Goal: Information Seeking & Learning: Learn about a topic

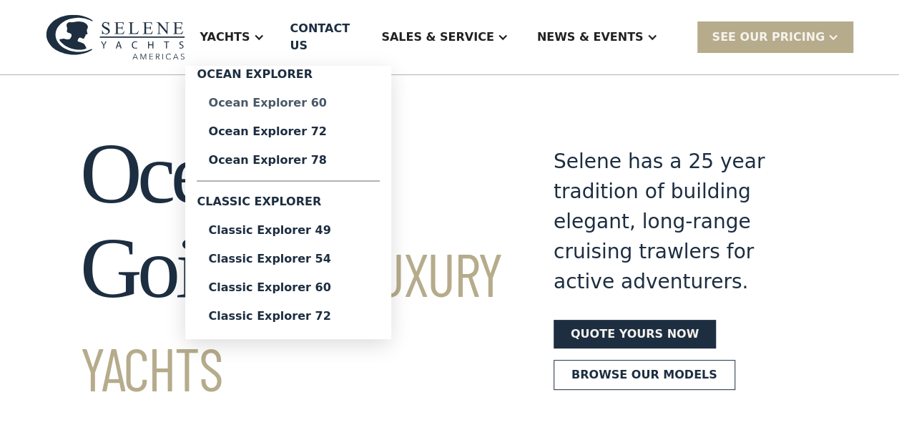
click at [345, 103] on link "Ocean Explorer 60" at bounding box center [288, 103] width 183 height 29
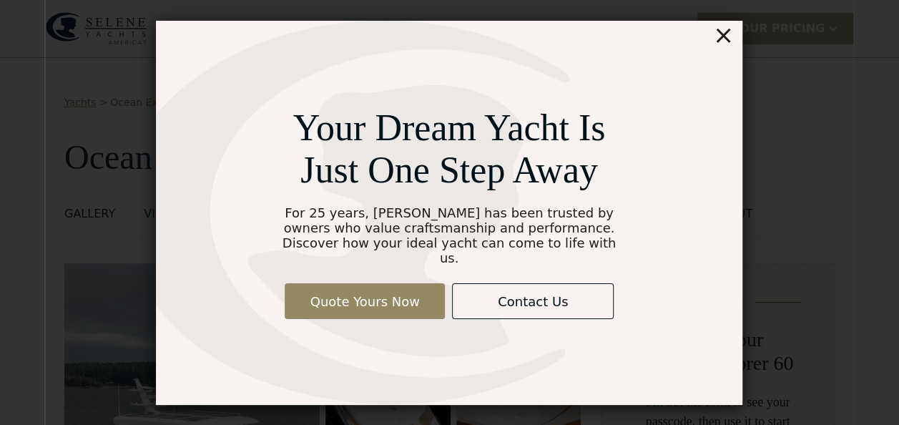
click at [722, 44] on div "×" at bounding box center [723, 35] width 21 height 29
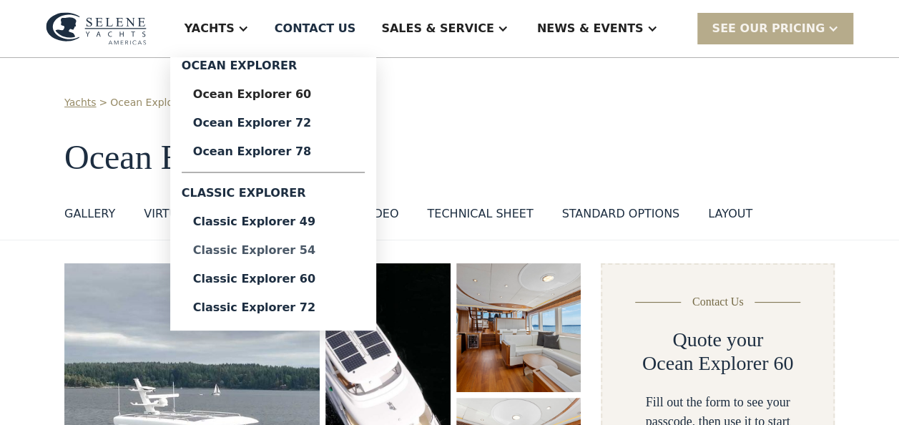
click at [353, 250] on div "Classic Explorer 54" at bounding box center [273, 250] width 160 height 11
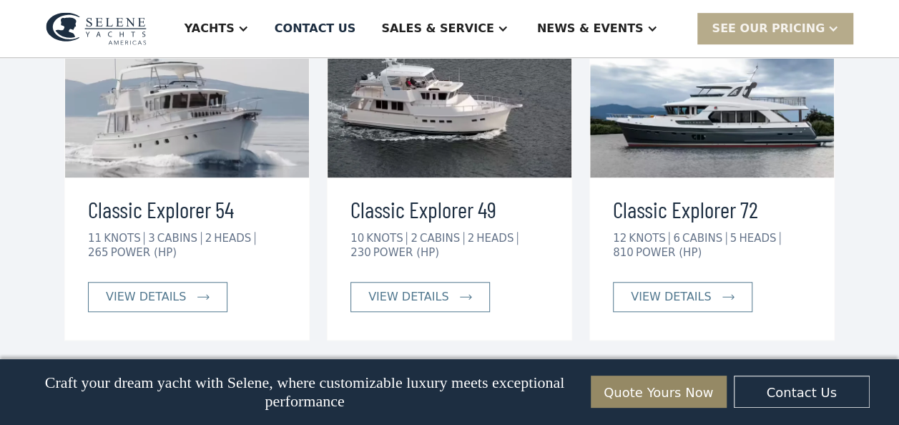
scroll to position [3224, 0]
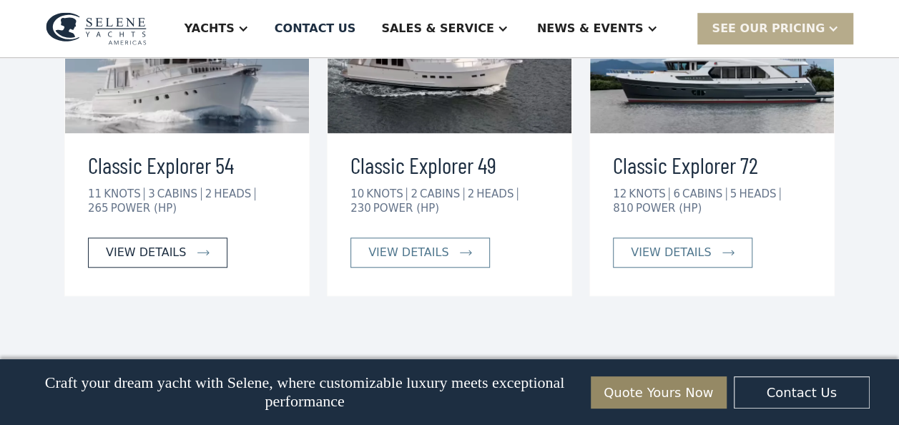
click at [188, 237] on link "view details" at bounding box center [157, 252] width 139 height 30
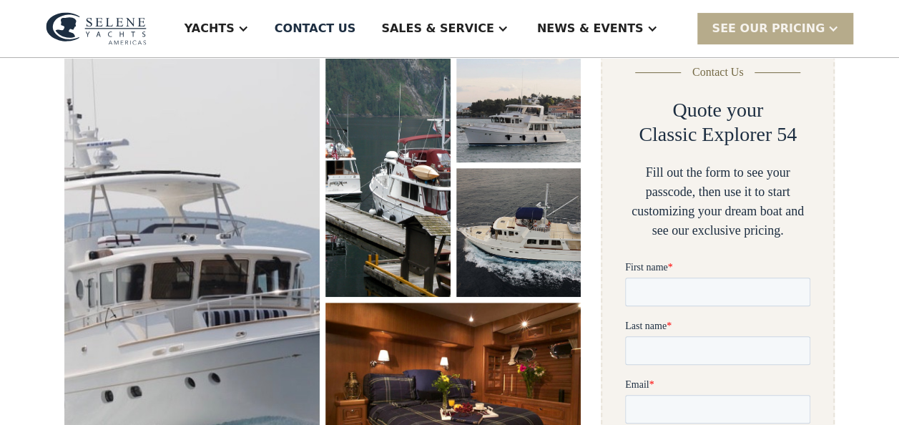
scroll to position [241, 0]
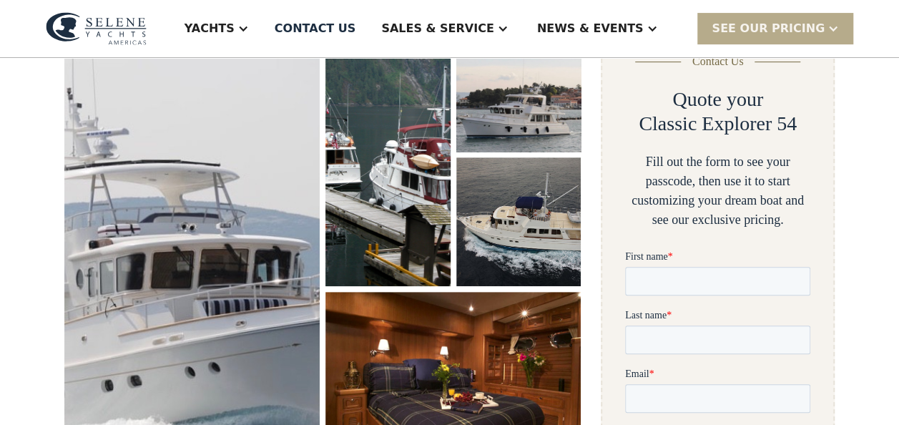
click at [516, 114] on img "open lightbox" at bounding box center [518, 87] width 132 height 137
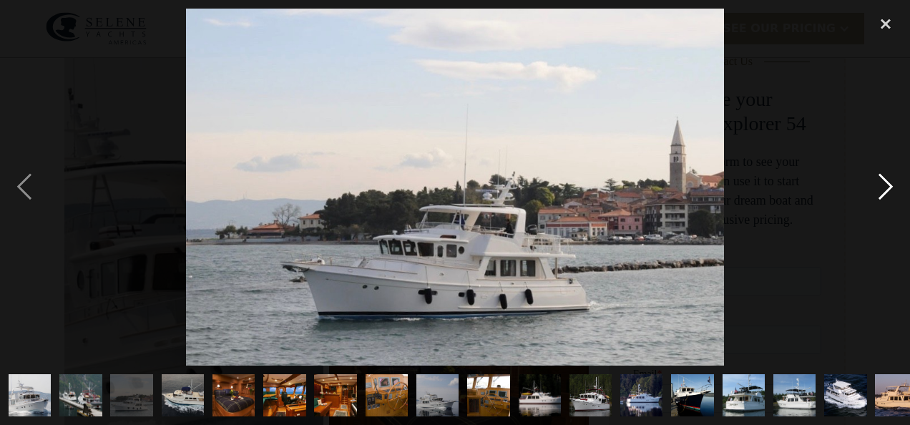
click at [883, 181] on div "next image" at bounding box center [885, 187] width 49 height 357
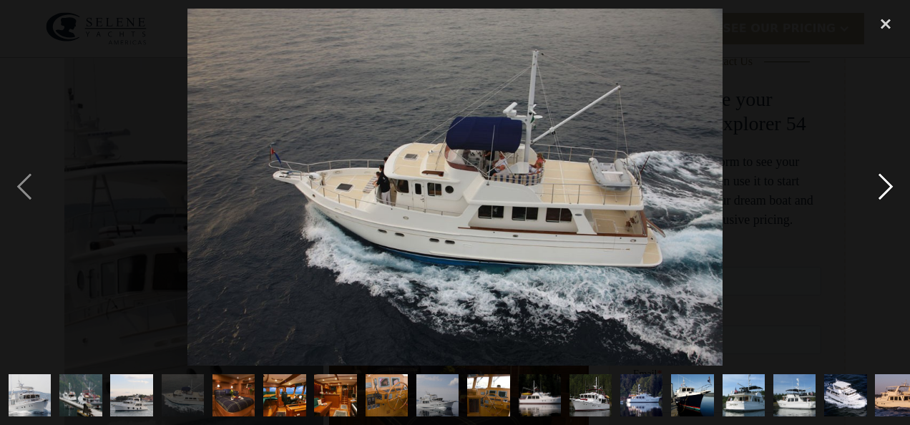
click at [883, 181] on div "next image" at bounding box center [885, 187] width 49 height 357
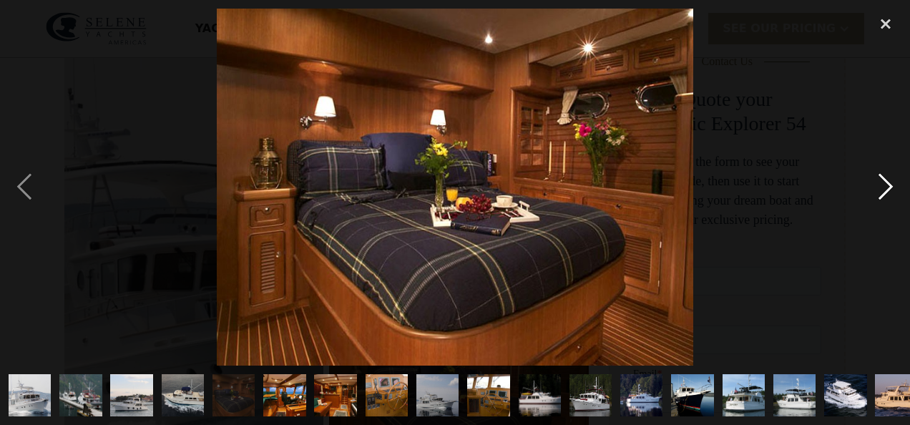
click at [883, 181] on div "next image" at bounding box center [885, 187] width 49 height 357
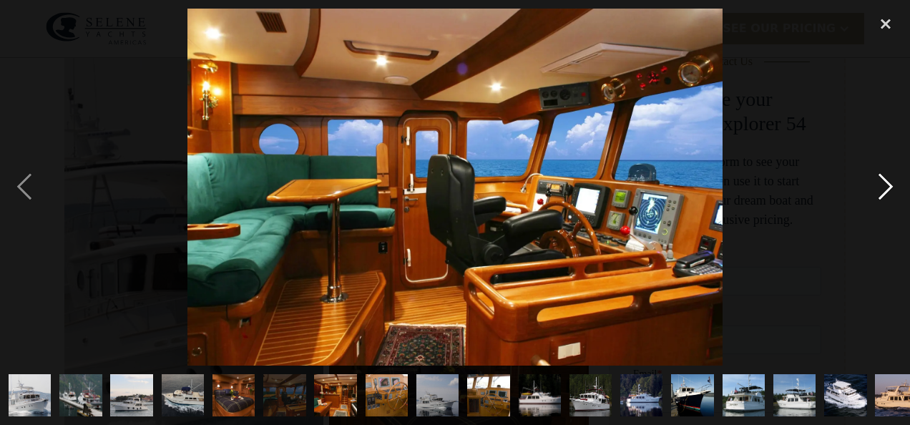
click at [883, 181] on div "next image" at bounding box center [885, 187] width 49 height 357
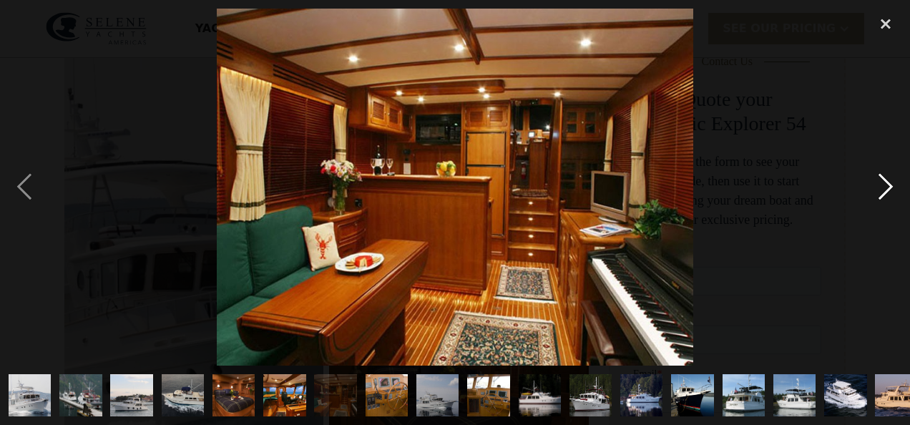
click at [883, 181] on div "next image" at bounding box center [885, 187] width 49 height 357
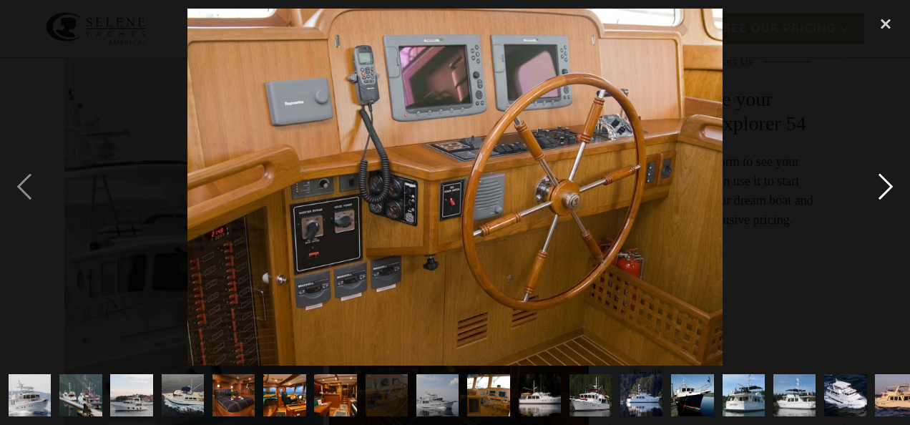
click at [883, 181] on div "next image" at bounding box center [885, 187] width 49 height 357
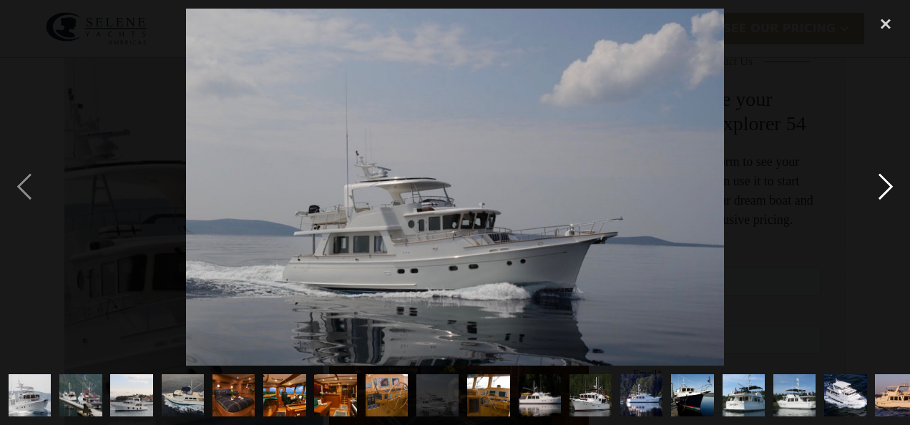
click at [883, 181] on div "next image" at bounding box center [885, 187] width 49 height 357
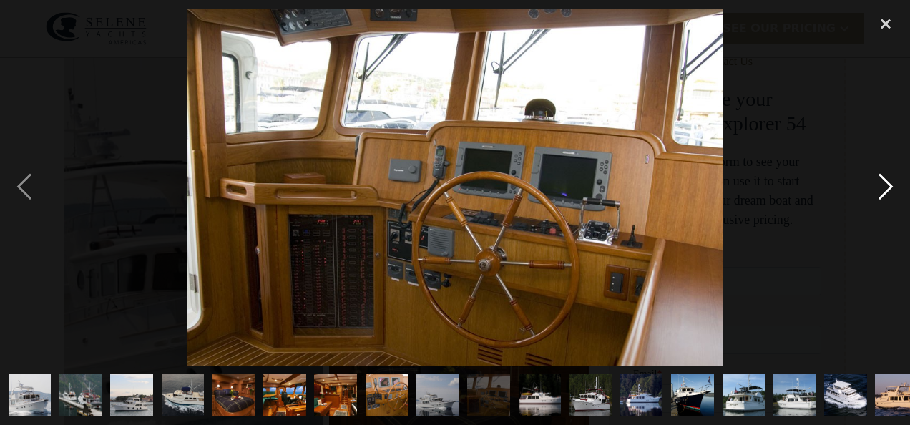
click at [883, 181] on div "next image" at bounding box center [885, 187] width 49 height 357
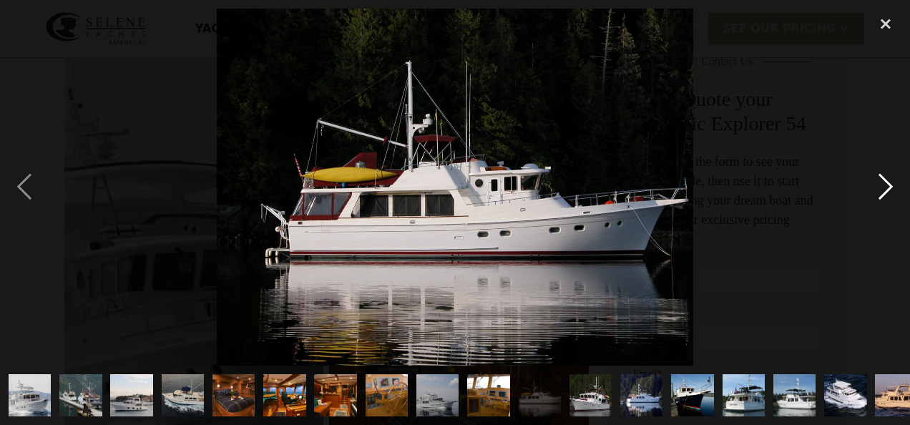
click at [883, 181] on div "next image" at bounding box center [885, 187] width 49 height 357
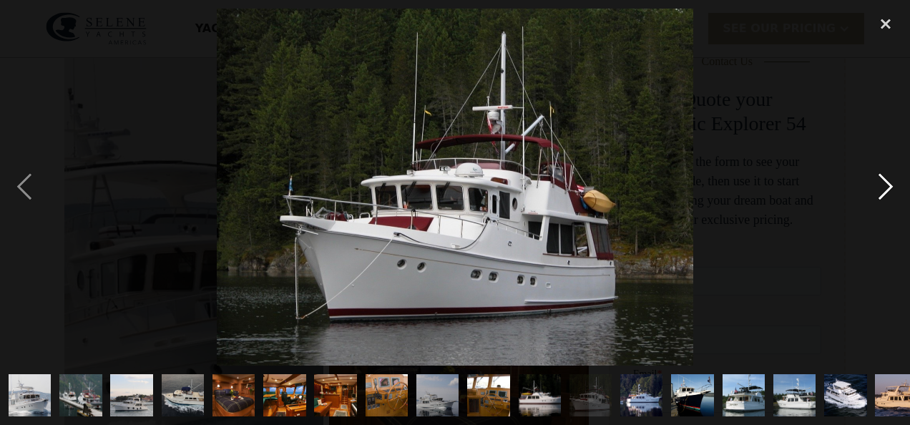
click at [883, 181] on div "next image" at bounding box center [885, 187] width 49 height 357
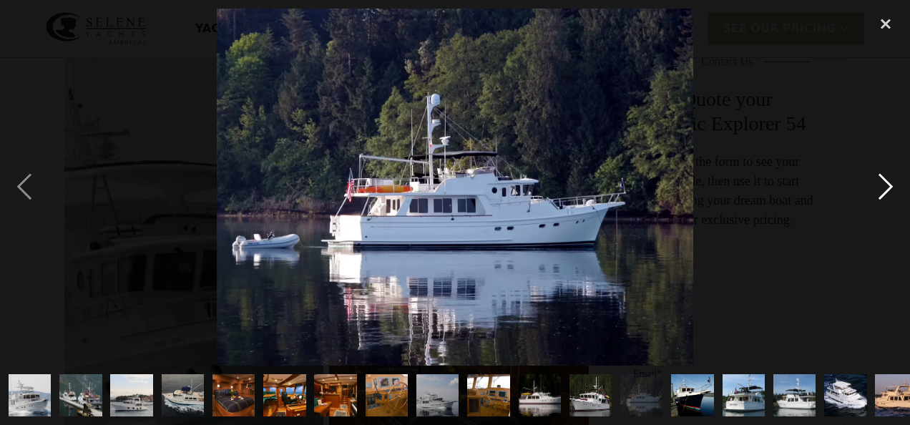
click at [883, 181] on div "next image" at bounding box center [885, 187] width 49 height 357
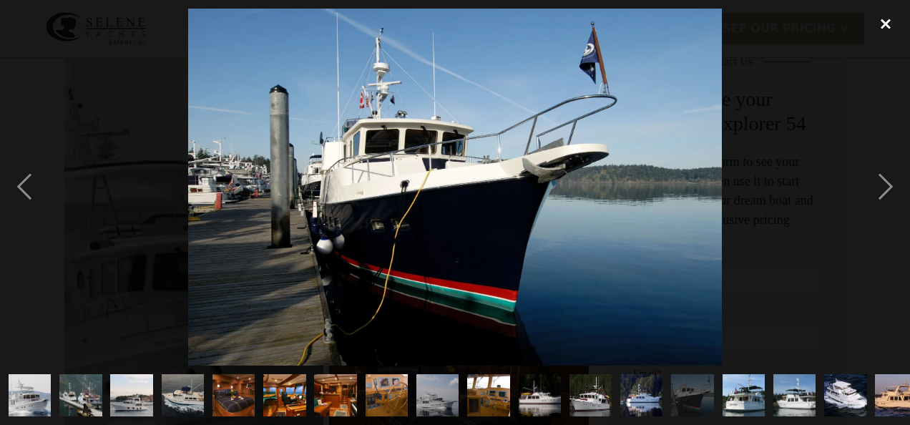
click at [882, 24] on div "close lightbox" at bounding box center [885, 24] width 49 height 31
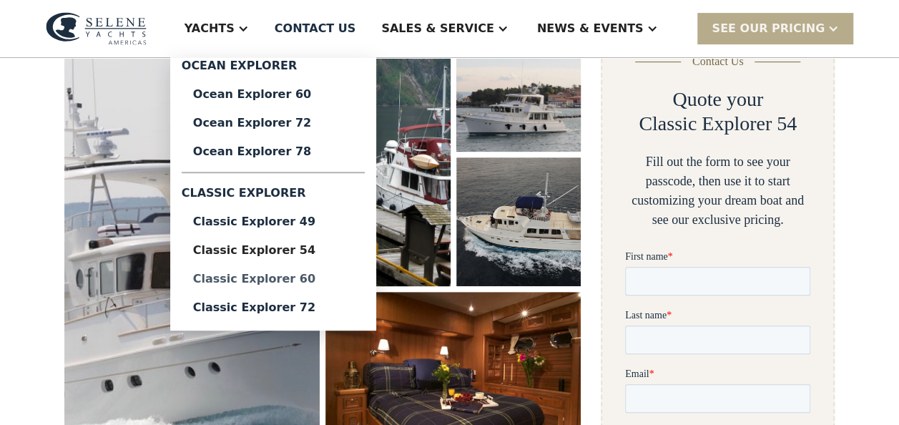
click at [342, 287] on link "Classic Explorer 60" at bounding box center [273, 279] width 183 height 29
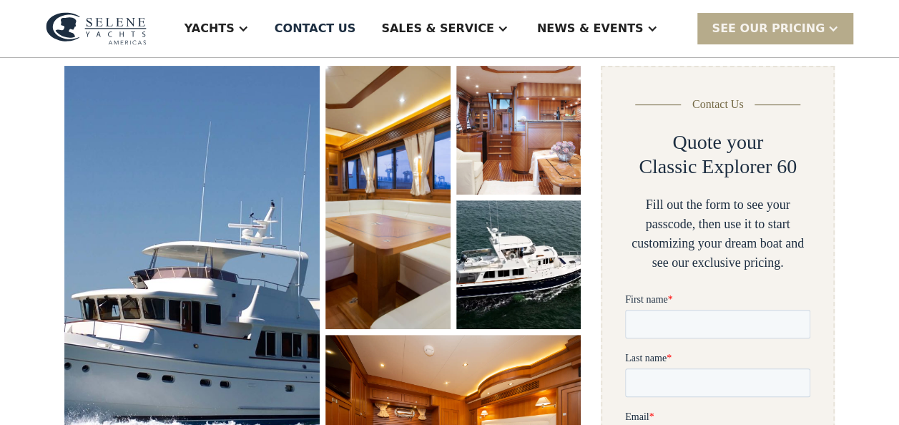
scroll to position [247, 0]
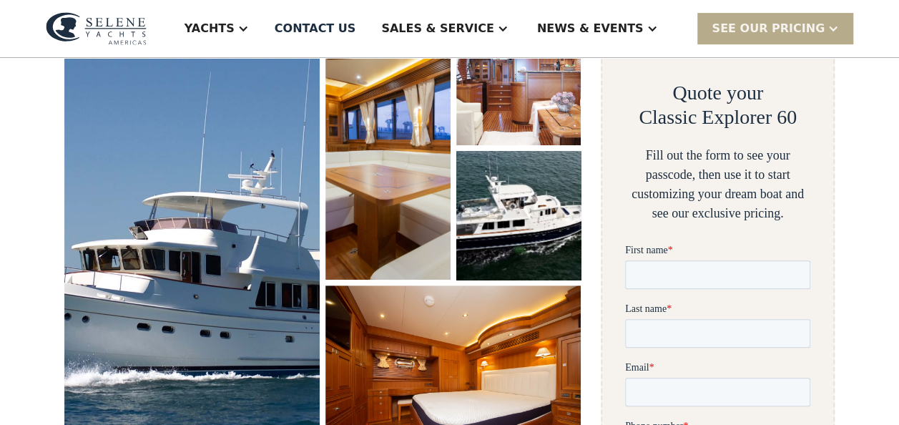
click at [528, 237] on img "open lightbox" at bounding box center [518, 215] width 132 height 137
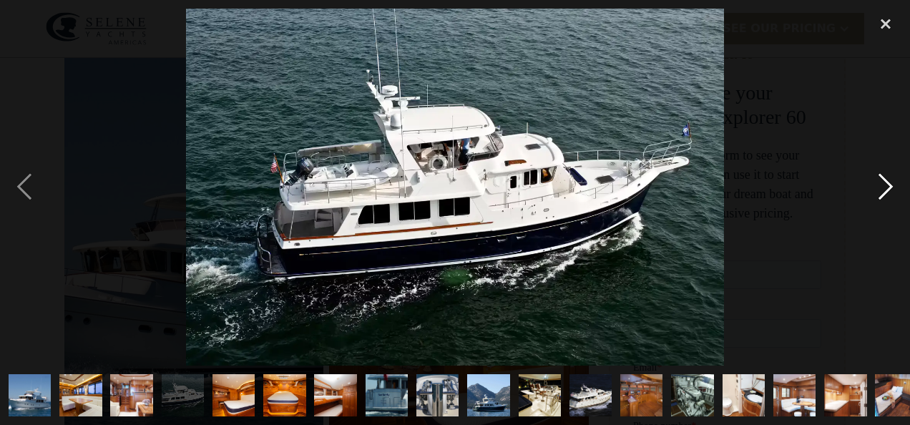
click at [886, 194] on div "next image" at bounding box center [885, 187] width 49 height 357
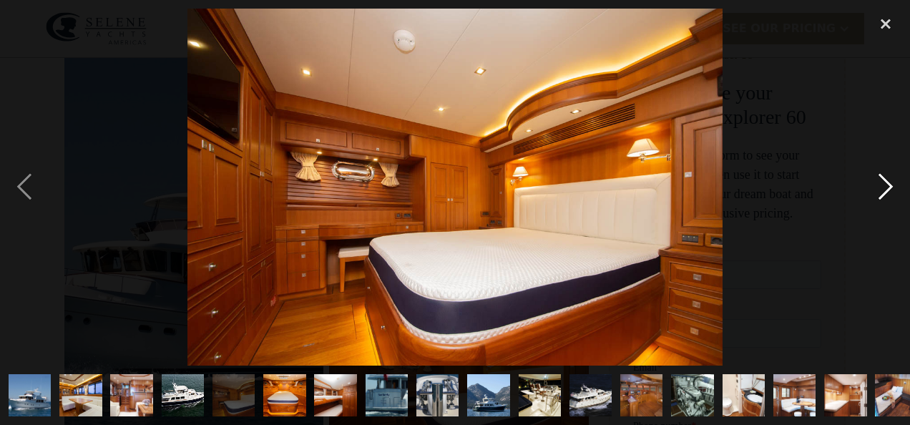
click at [886, 194] on div "next image" at bounding box center [885, 187] width 49 height 357
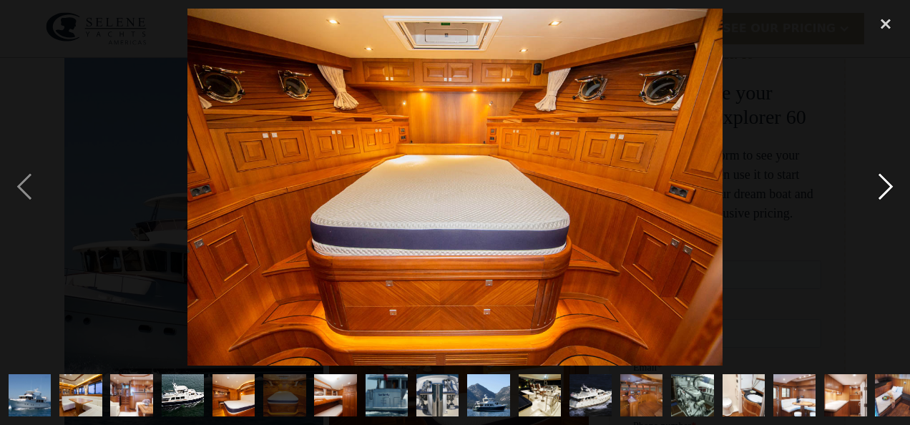
click at [886, 194] on div "next image" at bounding box center [885, 187] width 49 height 357
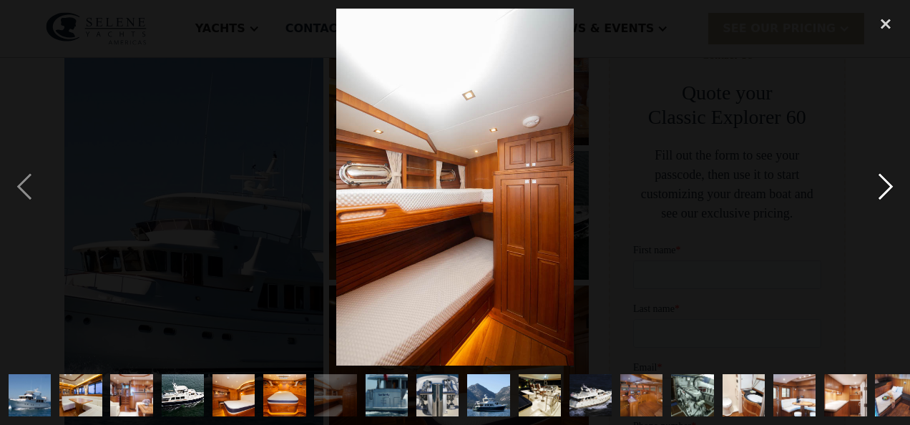
click at [886, 194] on div "next image" at bounding box center [885, 187] width 49 height 357
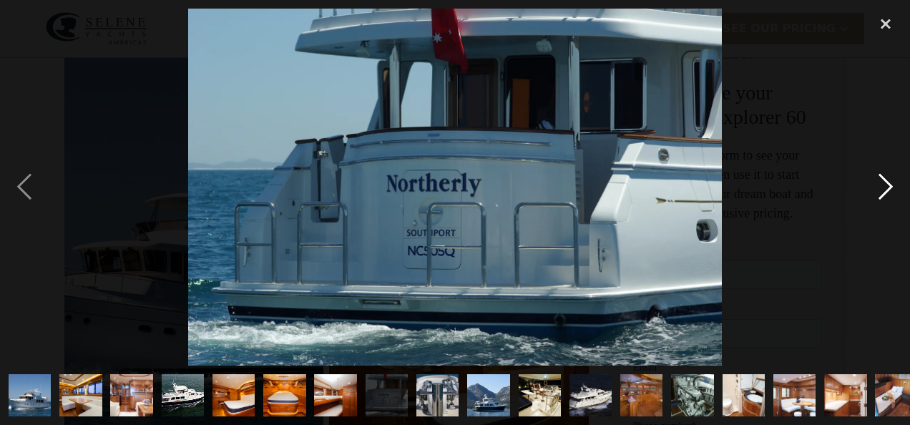
click at [886, 194] on div "next image" at bounding box center [885, 187] width 49 height 357
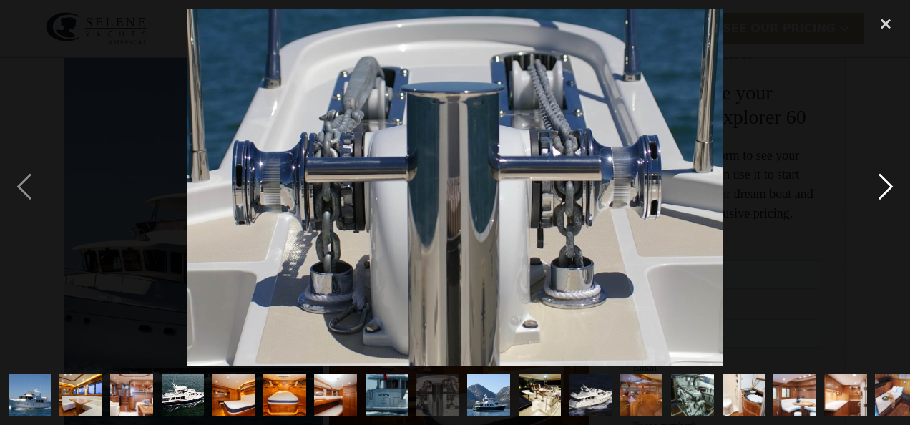
click at [886, 194] on div "next image" at bounding box center [885, 187] width 49 height 357
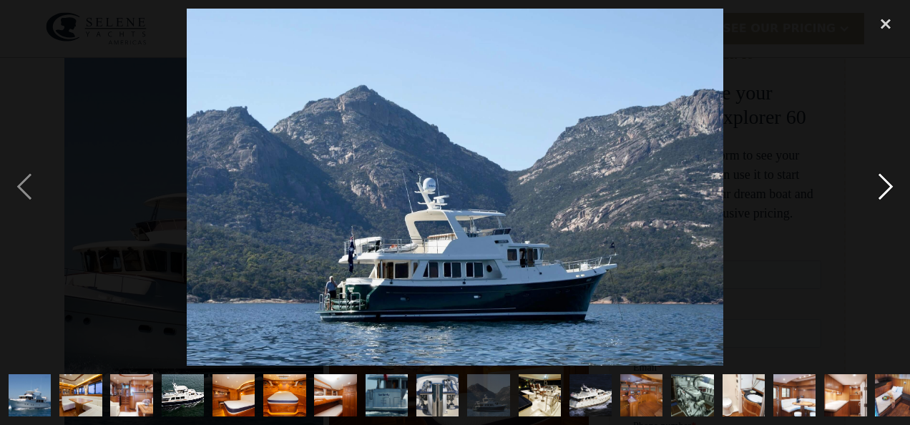
click at [886, 194] on div "next image" at bounding box center [885, 187] width 49 height 357
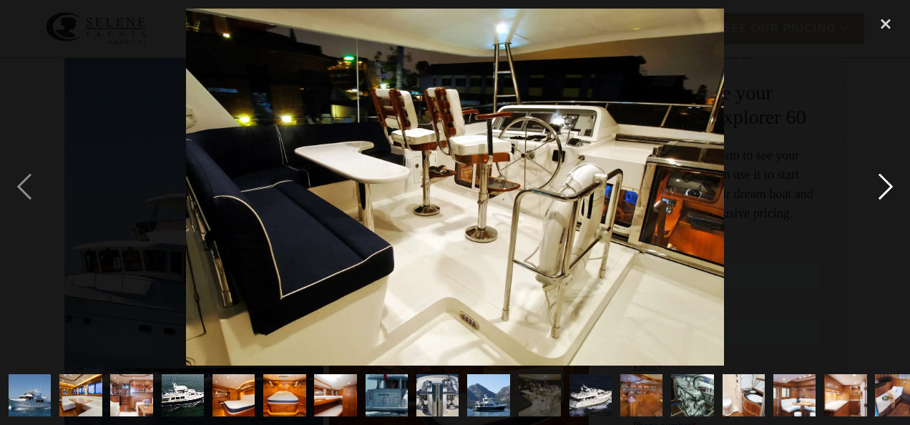
click at [886, 194] on div "next image" at bounding box center [885, 187] width 49 height 357
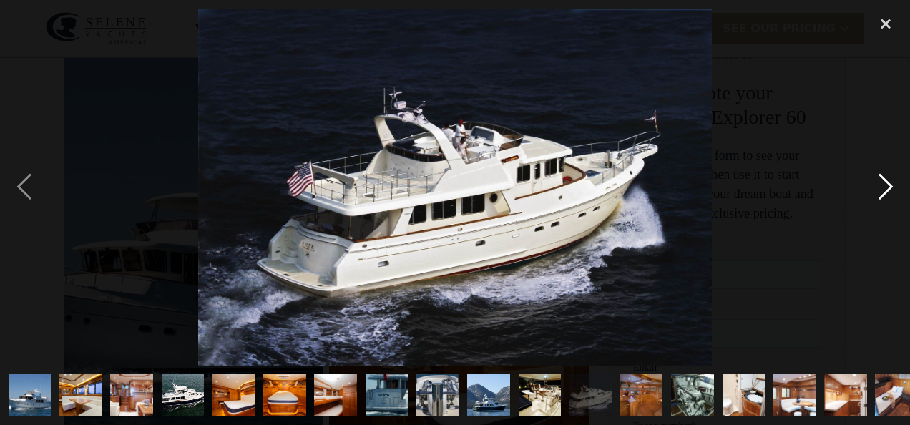
click at [886, 194] on div "next image" at bounding box center [885, 187] width 49 height 357
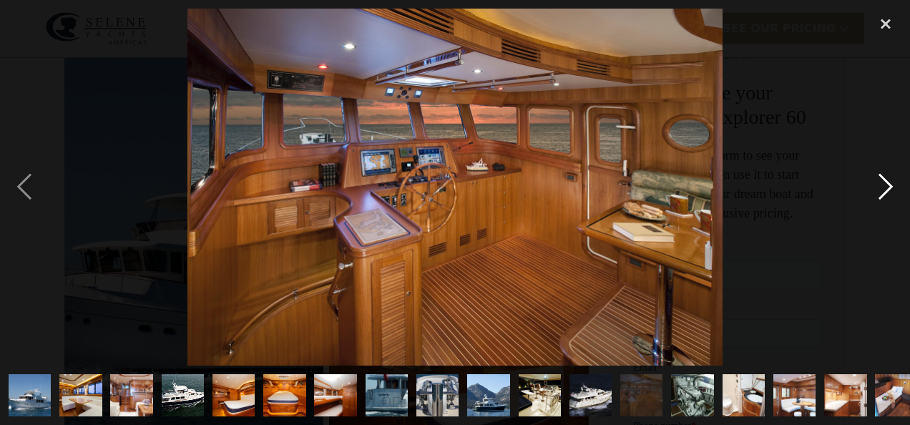
click at [886, 194] on div "next image" at bounding box center [885, 187] width 49 height 357
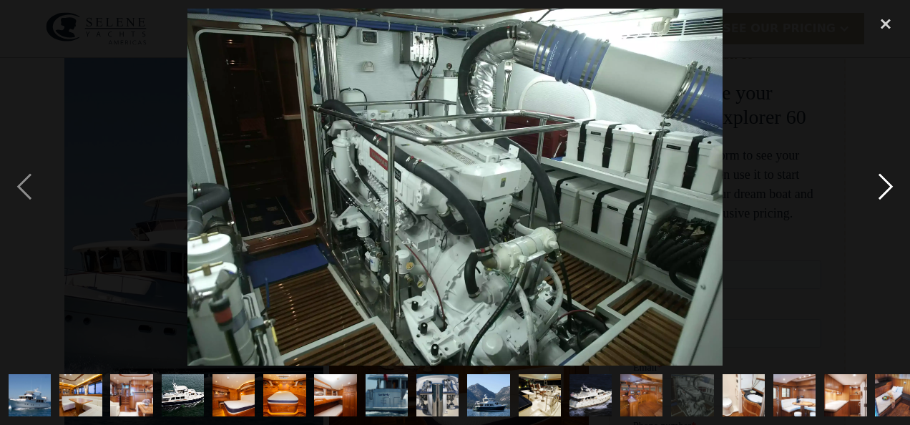
click at [886, 194] on div "next image" at bounding box center [885, 187] width 49 height 357
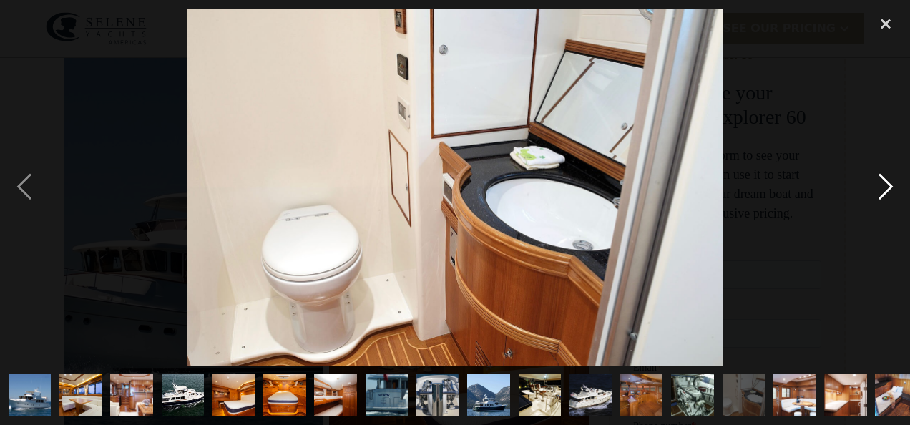
click at [886, 194] on div "next image" at bounding box center [885, 187] width 49 height 357
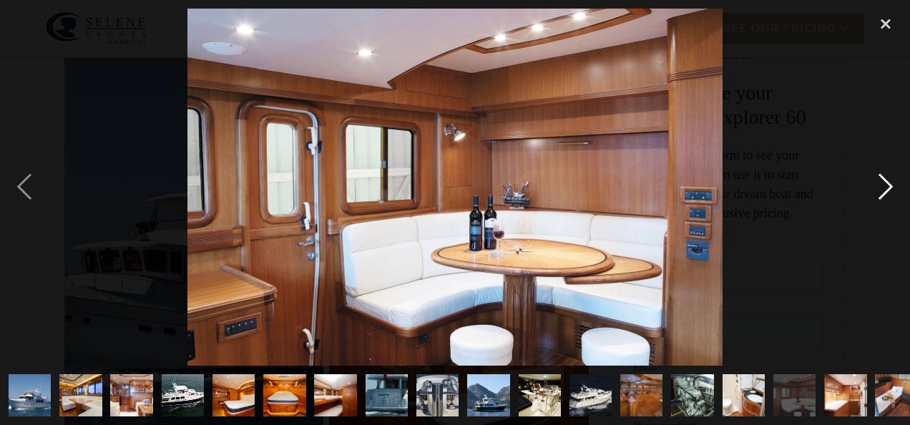
click at [886, 194] on div "next image" at bounding box center [885, 187] width 49 height 357
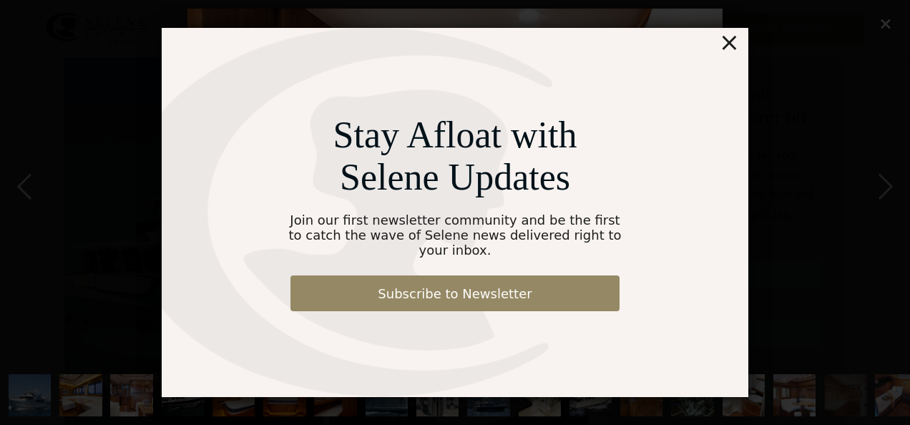
click at [734, 53] on div "×" at bounding box center [729, 42] width 21 height 29
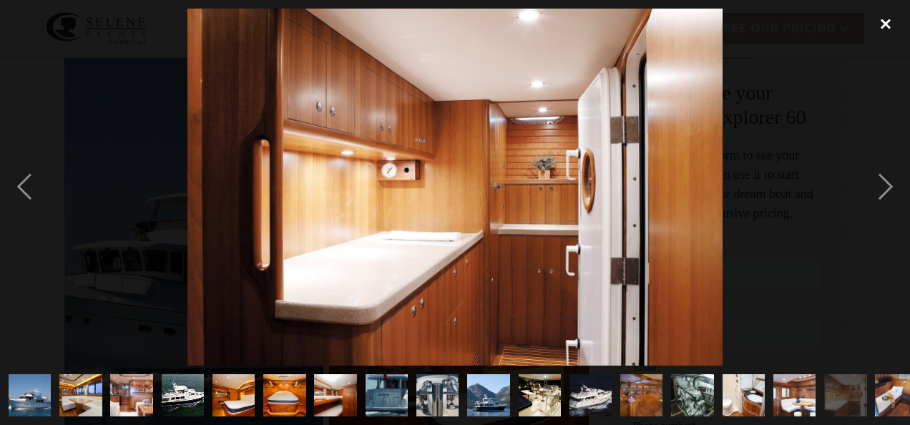
click at [890, 24] on div "close lightbox" at bounding box center [885, 24] width 49 height 31
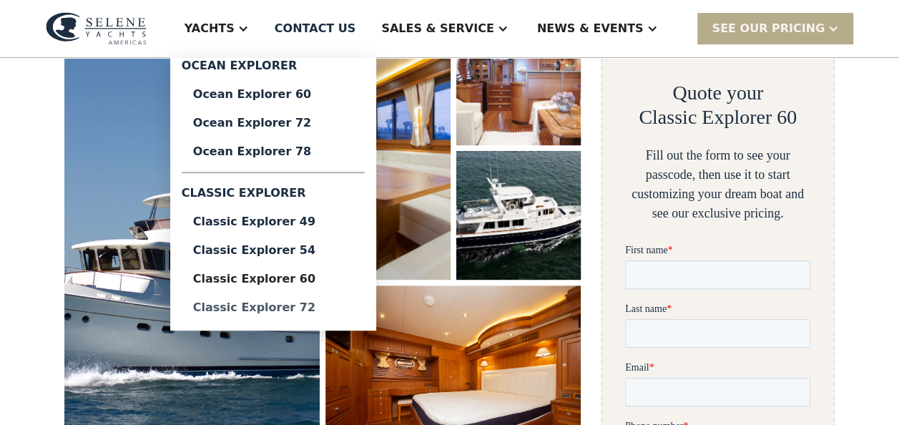
click at [338, 312] on div "Classic Explorer 72" at bounding box center [273, 307] width 160 height 11
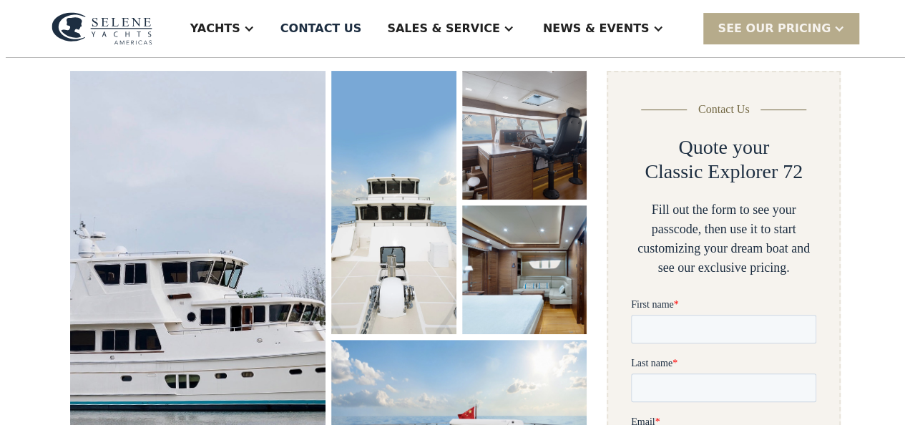
scroll to position [197, 0]
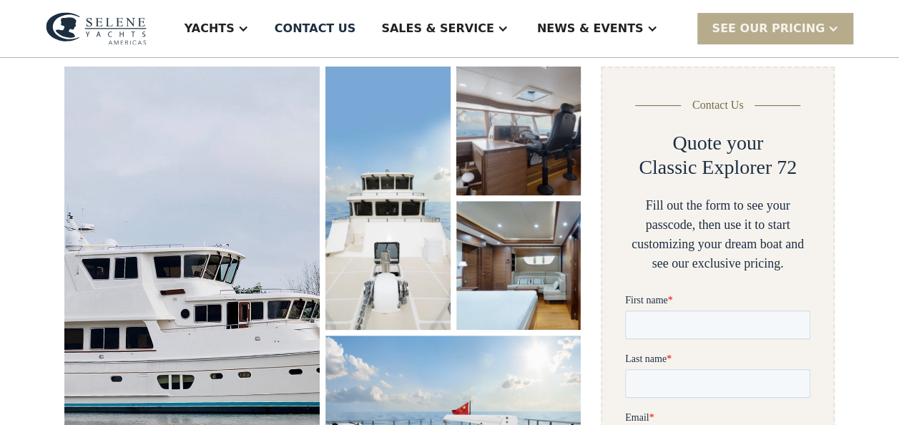
click at [197, 307] on img "open lightbox" at bounding box center [191, 287] width 271 height 466
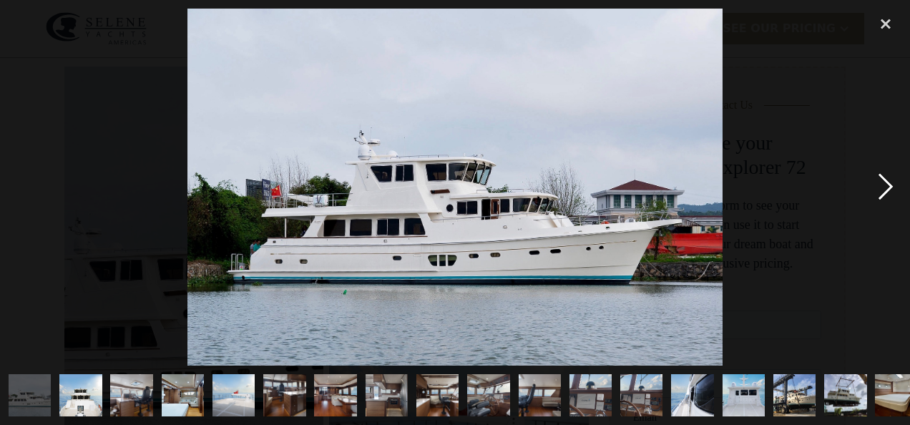
click at [888, 190] on div "next image" at bounding box center [885, 187] width 49 height 357
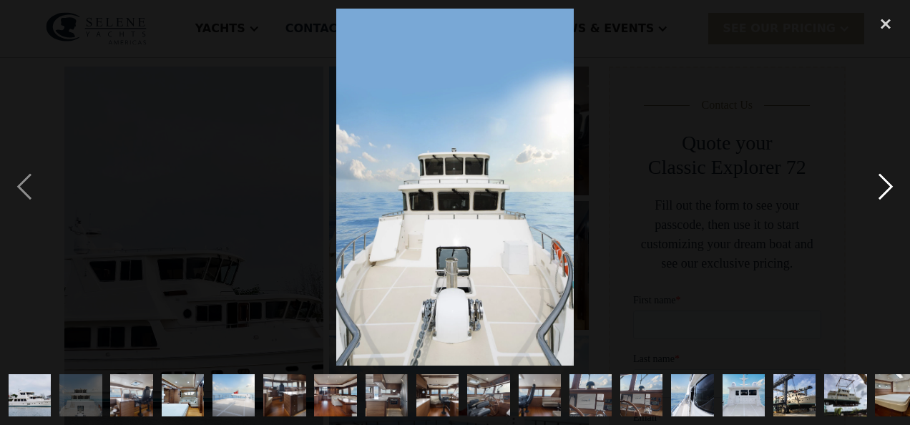
click at [888, 190] on div "next image" at bounding box center [885, 187] width 49 height 357
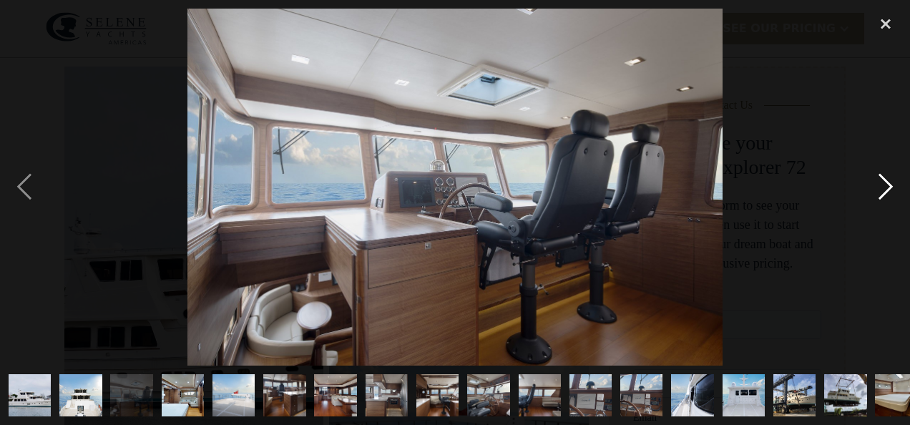
click at [888, 190] on div "next image" at bounding box center [885, 187] width 49 height 357
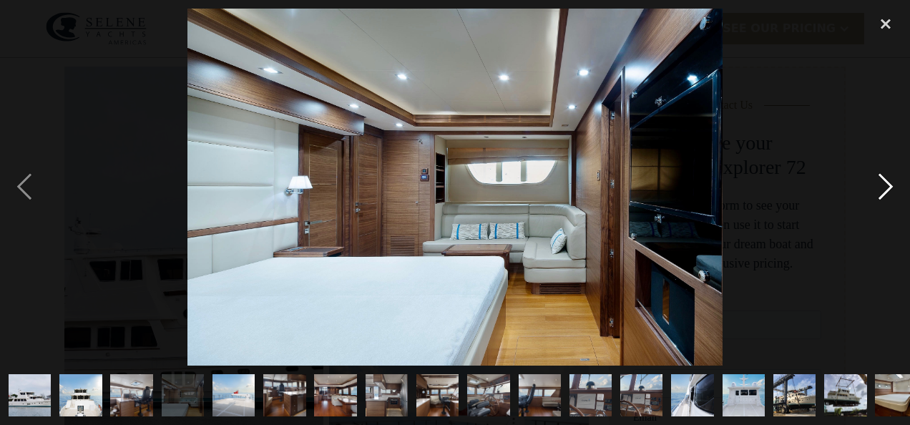
click at [888, 190] on div "next image" at bounding box center [885, 187] width 49 height 357
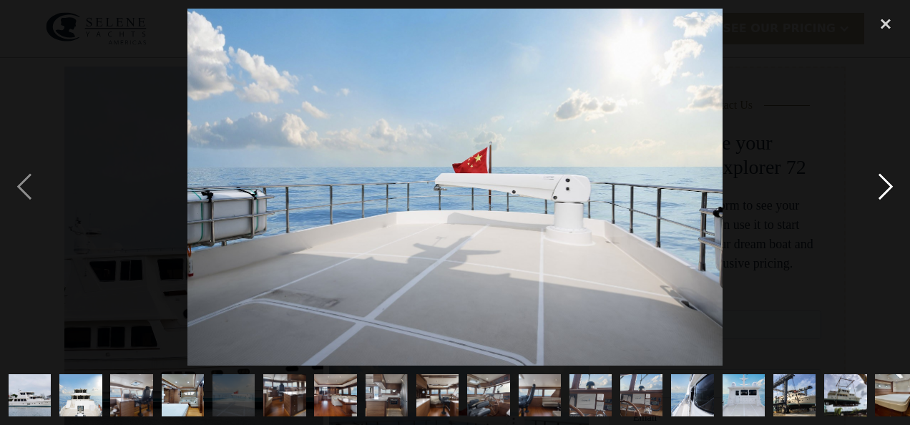
click at [888, 190] on div "next image" at bounding box center [885, 187] width 49 height 357
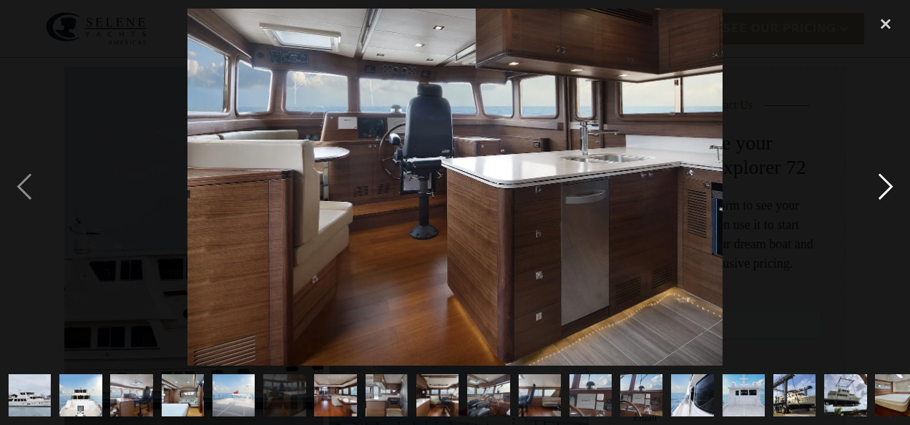
click at [888, 190] on div "next image" at bounding box center [885, 187] width 49 height 357
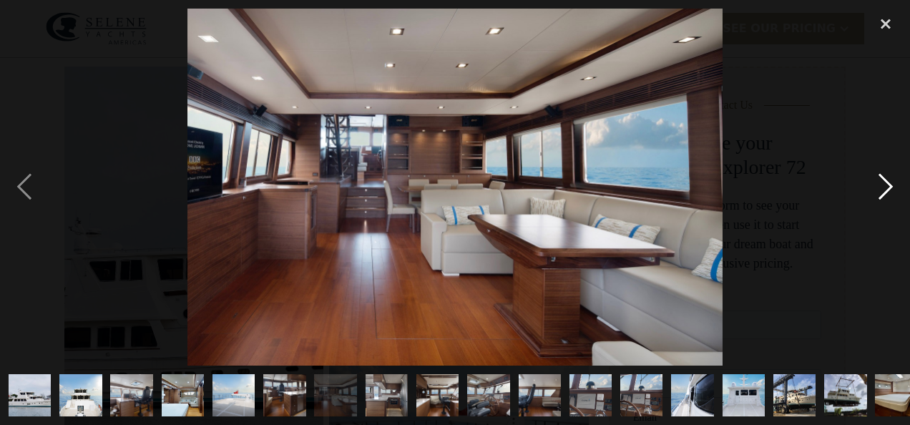
click at [888, 190] on div "next image" at bounding box center [885, 187] width 49 height 357
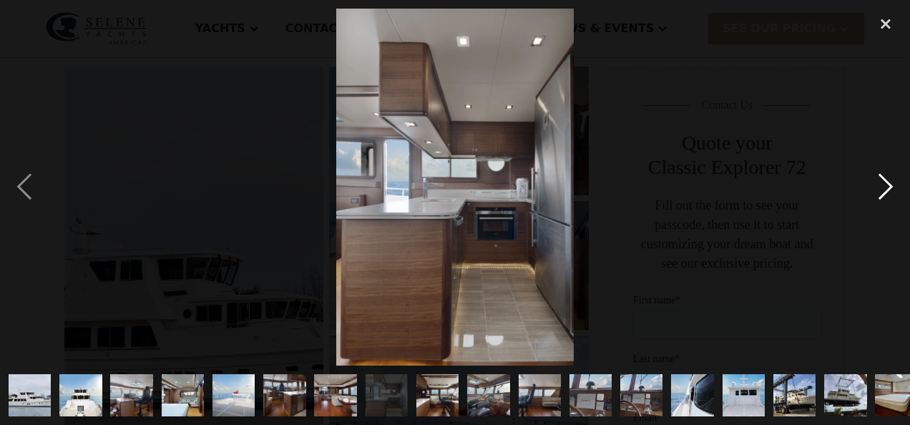
click at [888, 190] on div "next image" at bounding box center [885, 187] width 49 height 357
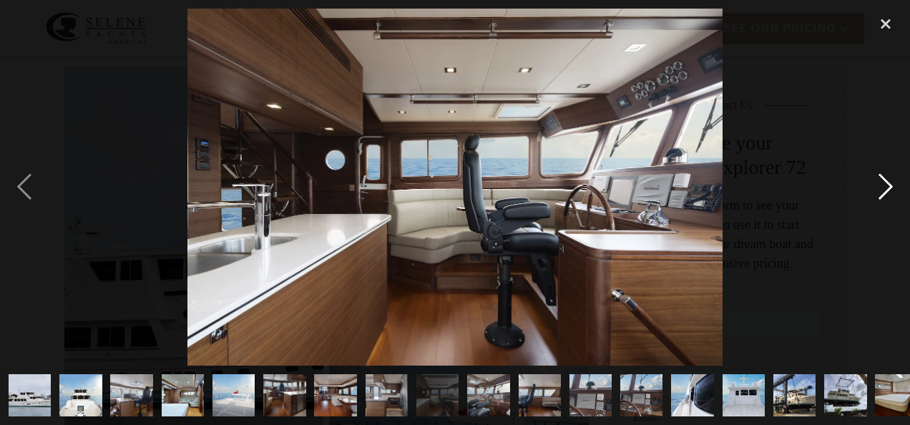
click at [888, 190] on div "next image" at bounding box center [885, 187] width 49 height 357
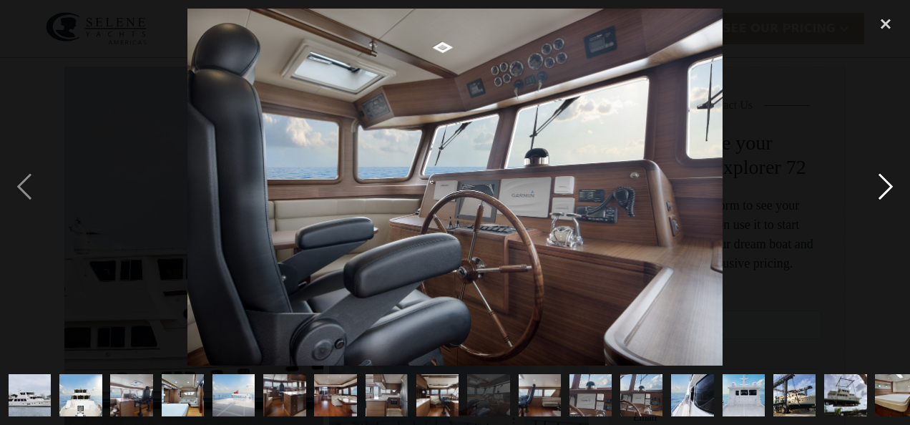
click at [888, 190] on div "next image" at bounding box center [885, 187] width 49 height 357
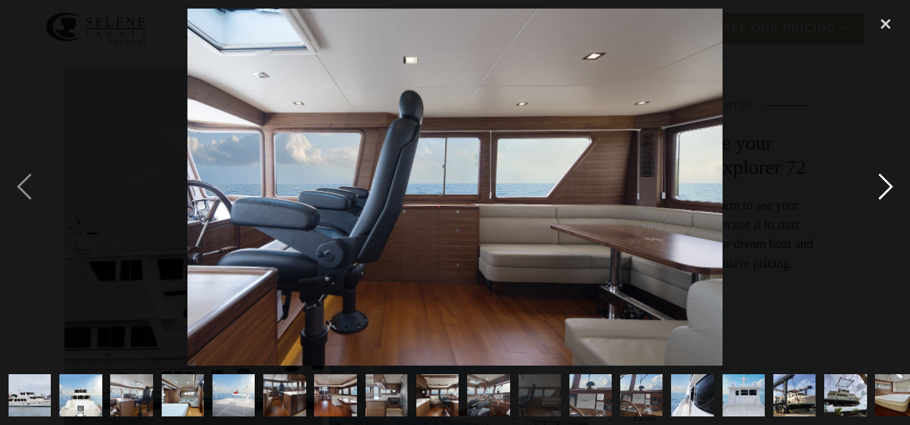
click at [888, 190] on div "next image" at bounding box center [885, 187] width 49 height 357
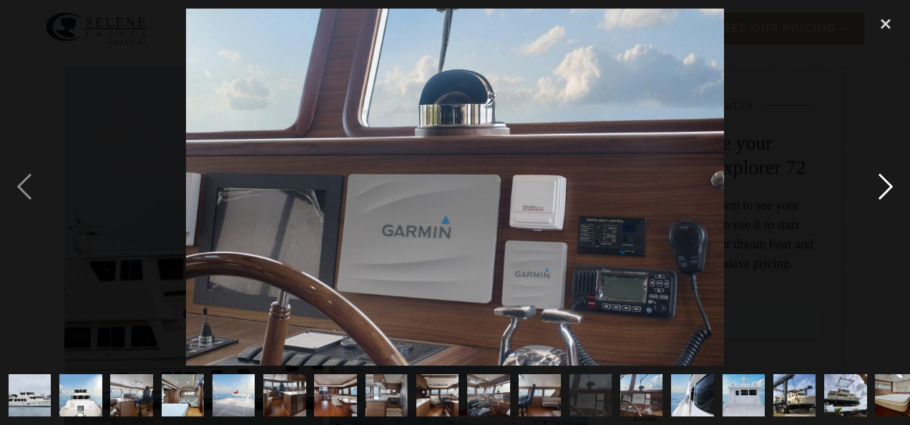
click at [888, 190] on div "next image" at bounding box center [885, 187] width 49 height 357
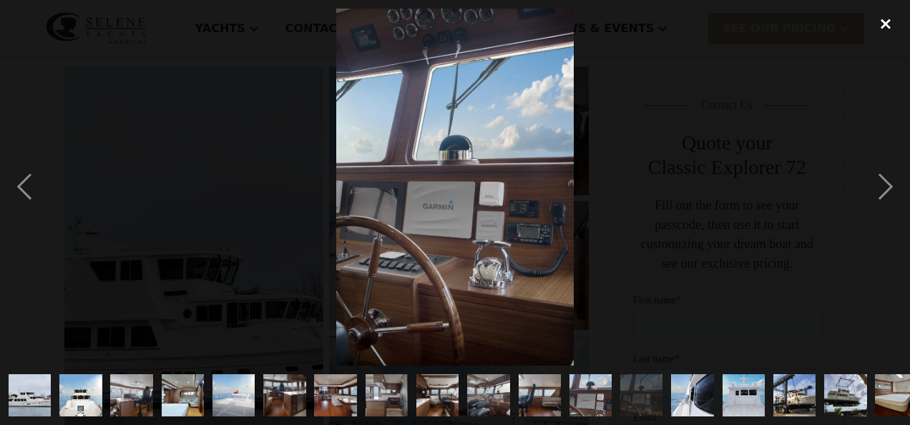
click at [886, 25] on div "close lightbox" at bounding box center [885, 24] width 49 height 31
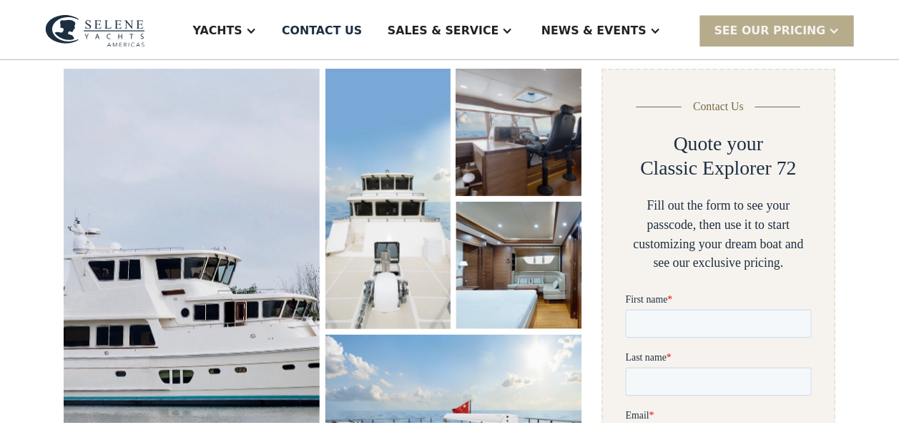
scroll to position [263, 0]
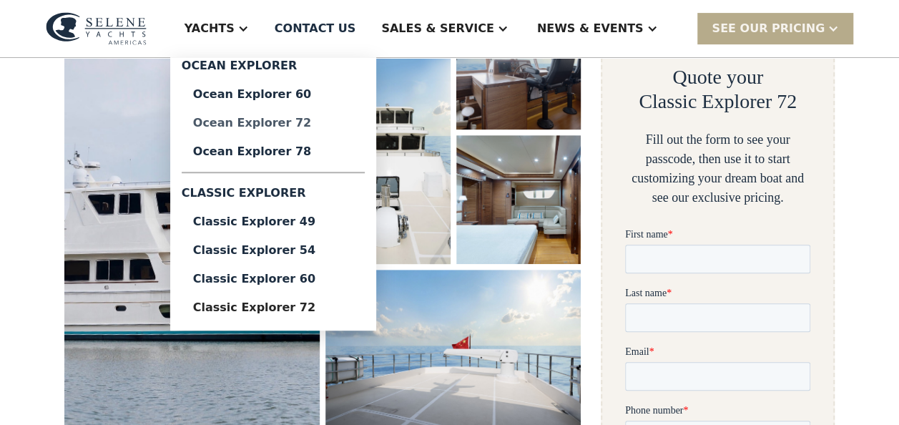
click at [326, 124] on div "Ocean Explorer 72" at bounding box center [273, 122] width 160 height 11
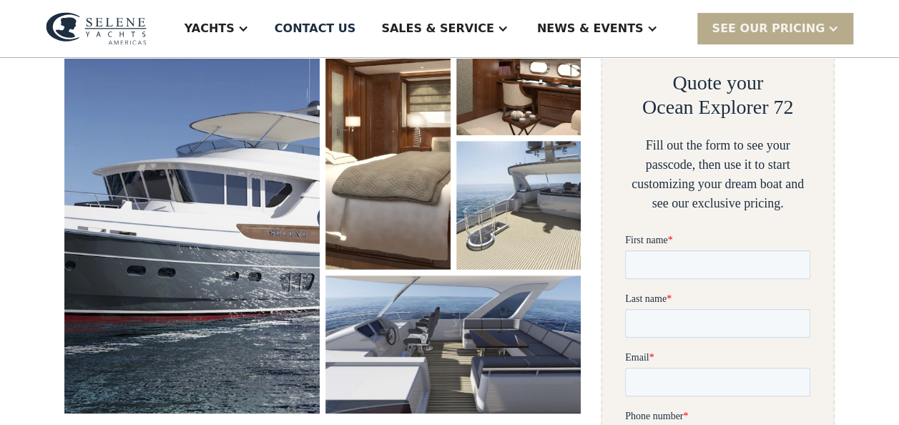
scroll to position [262, 0]
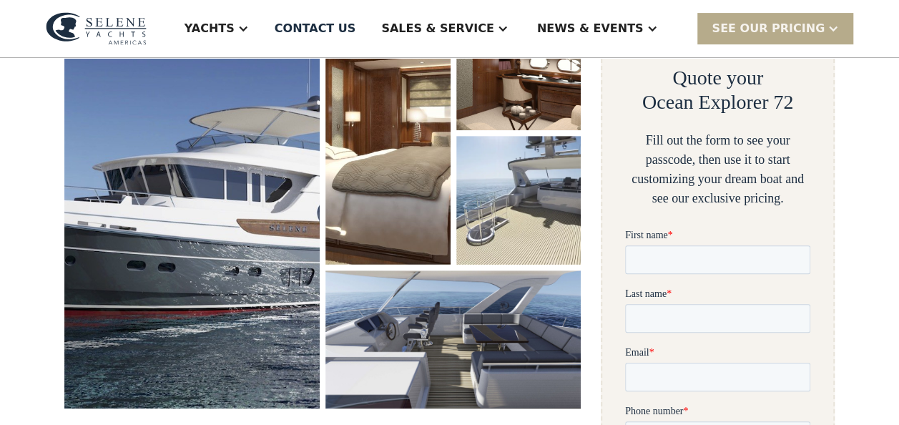
click at [220, 219] on img "open lightbox" at bounding box center [191, 204] width 255 height 407
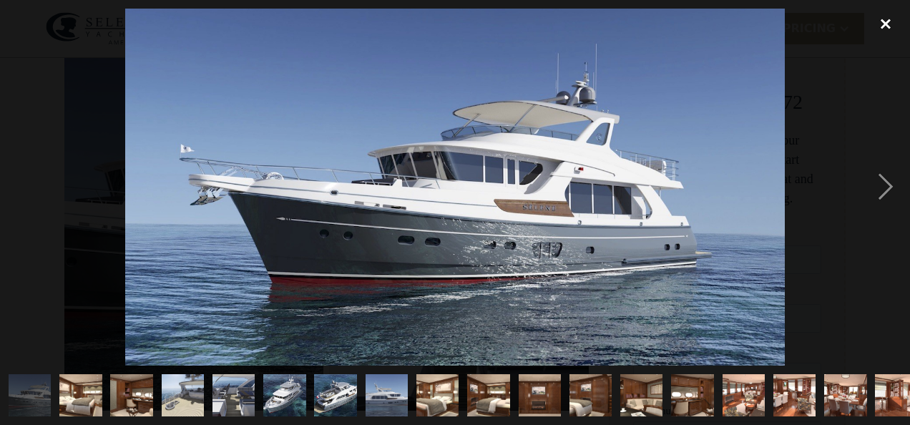
click at [888, 24] on div "close lightbox" at bounding box center [885, 24] width 49 height 31
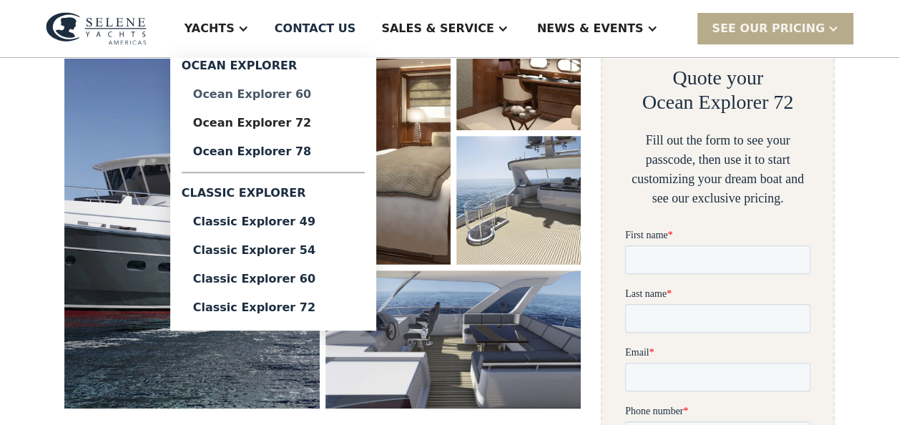
click at [324, 95] on div "Ocean Explorer 60" at bounding box center [273, 94] width 160 height 11
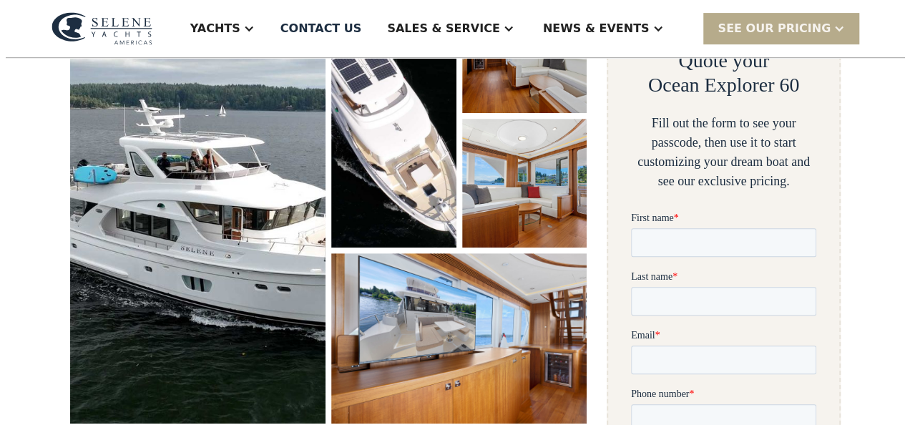
scroll to position [285, 0]
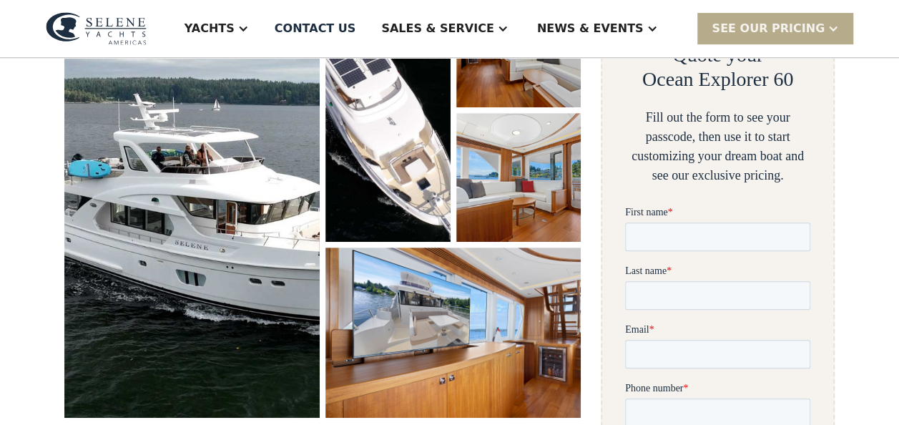
click at [200, 206] on img "open lightbox" at bounding box center [191, 198] width 255 height 439
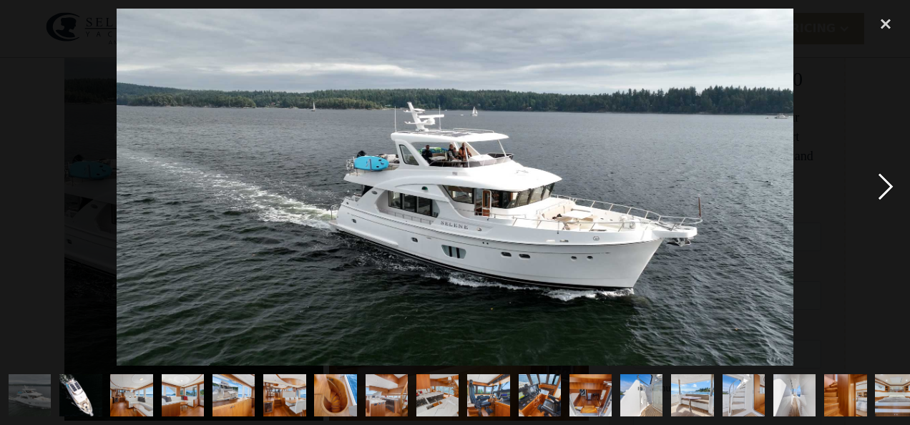
click at [885, 185] on div "next image" at bounding box center [885, 187] width 49 height 357
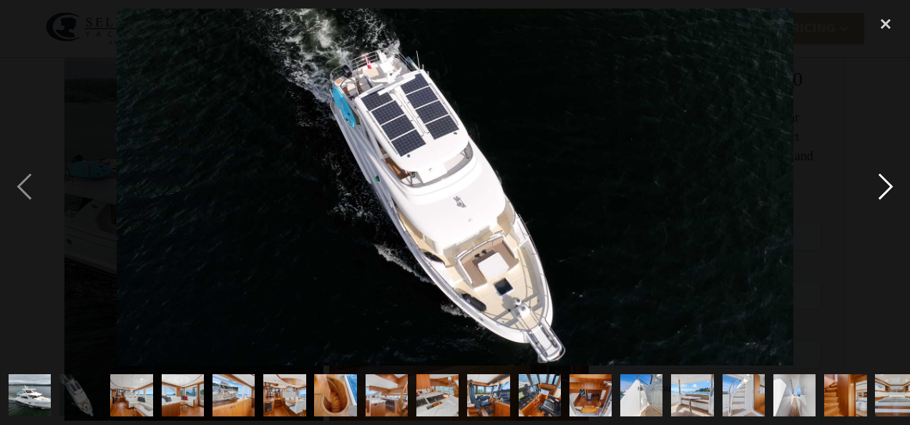
click at [885, 185] on div "next image" at bounding box center [885, 187] width 49 height 357
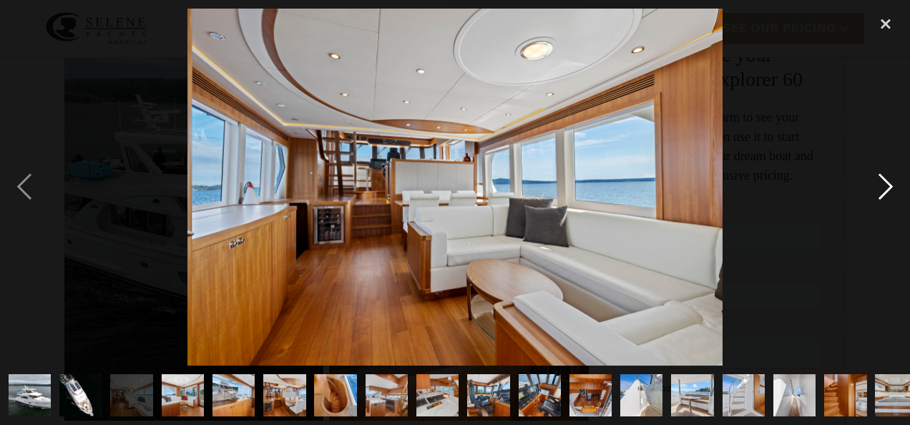
click at [885, 185] on div "next image" at bounding box center [885, 187] width 49 height 357
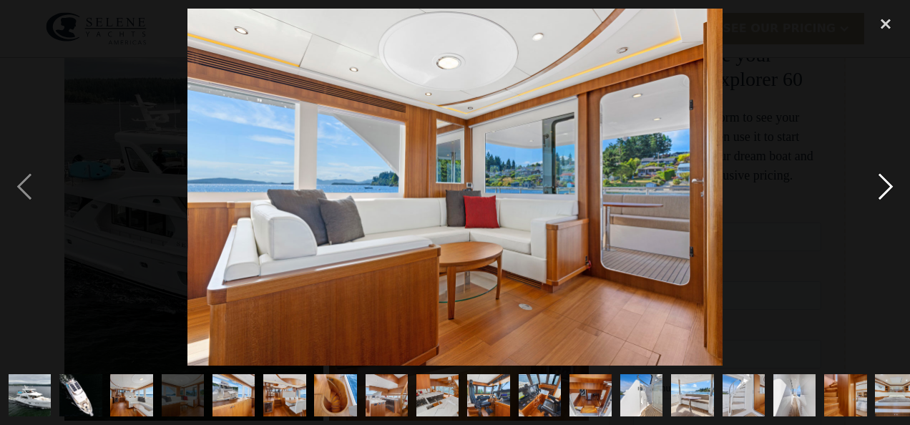
click at [885, 185] on div "next image" at bounding box center [885, 187] width 49 height 357
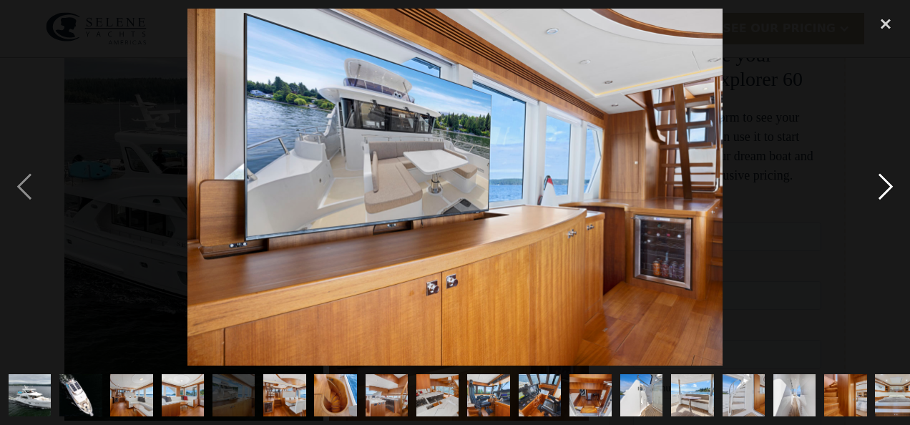
click at [885, 185] on div "next image" at bounding box center [885, 187] width 49 height 357
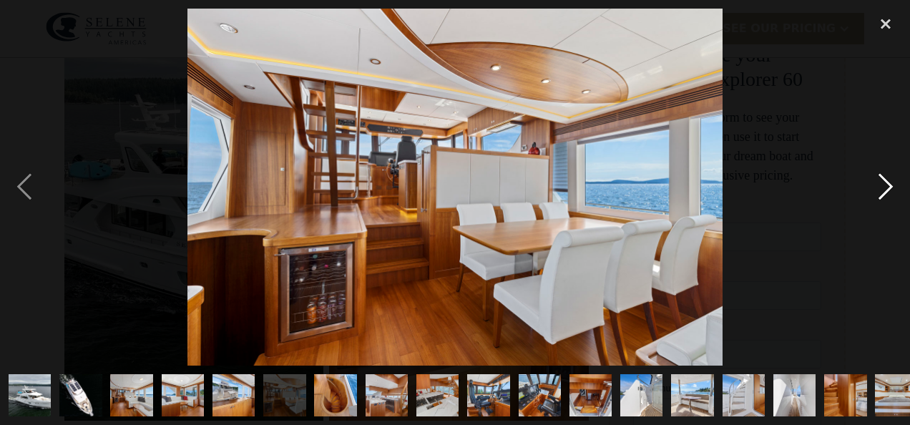
click at [885, 185] on div "next image" at bounding box center [885, 187] width 49 height 357
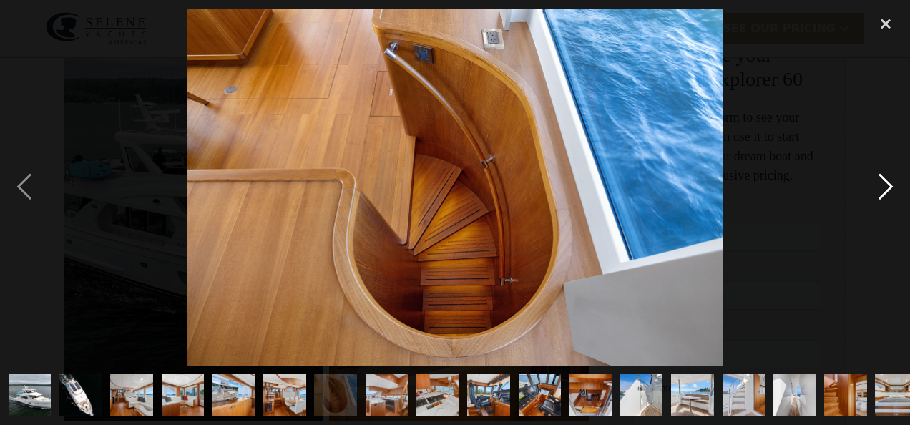
click at [885, 185] on div "next image" at bounding box center [885, 187] width 49 height 357
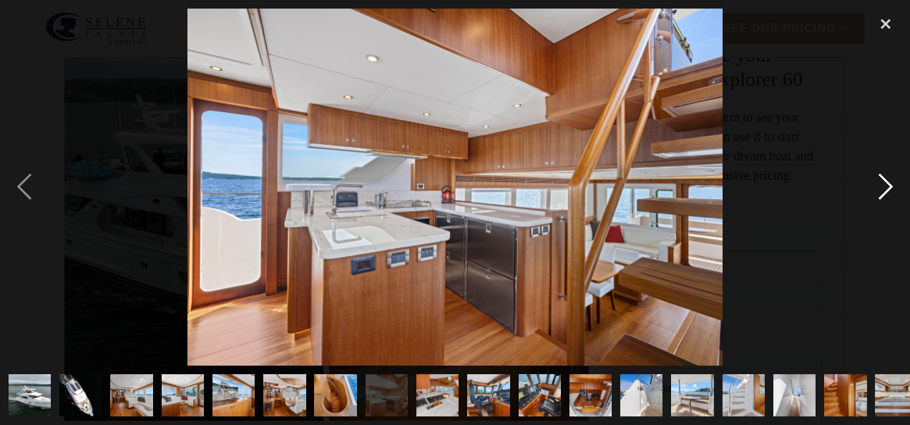
click at [885, 185] on div "next image" at bounding box center [885, 187] width 49 height 357
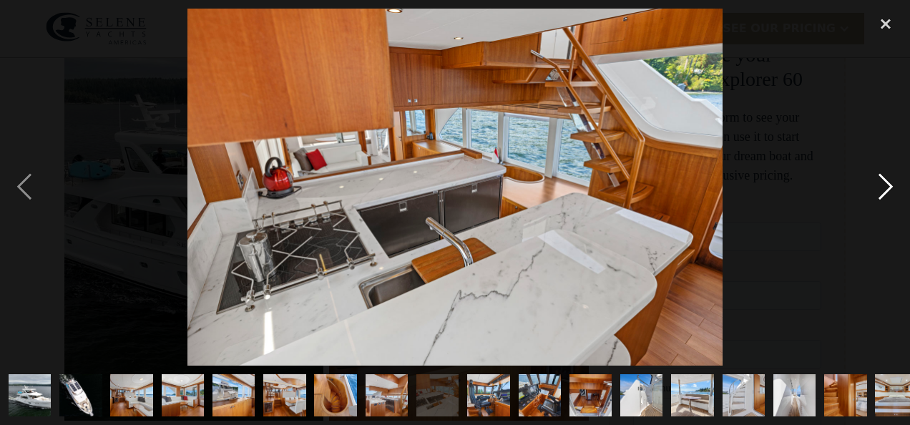
click at [885, 185] on div "next image" at bounding box center [885, 187] width 49 height 357
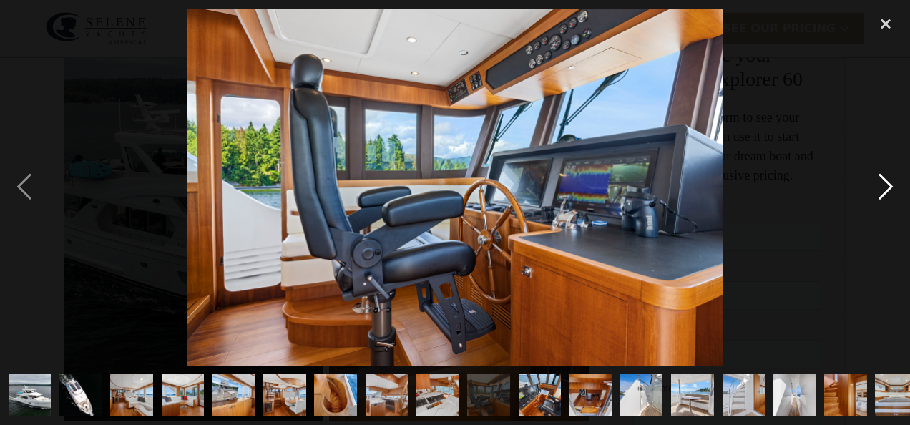
click at [885, 185] on div "next image" at bounding box center [885, 187] width 49 height 357
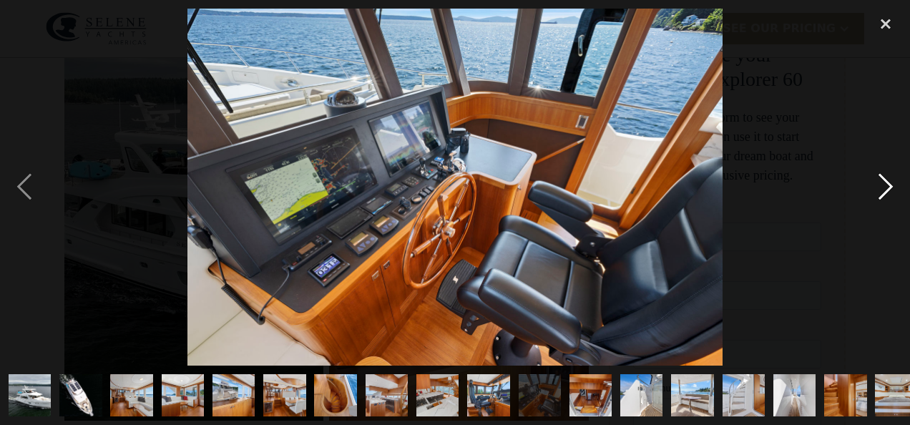
click at [885, 185] on div "next image" at bounding box center [885, 187] width 49 height 357
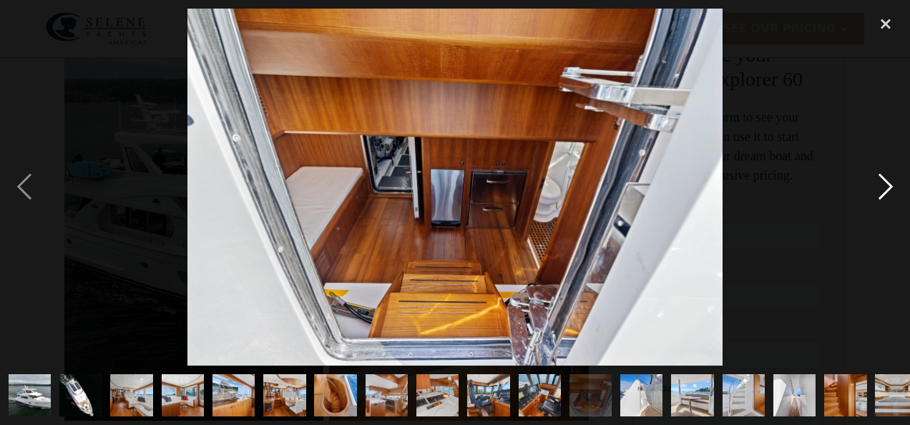
click at [885, 185] on div "next image" at bounding box center [885, 187] width 49 height 357
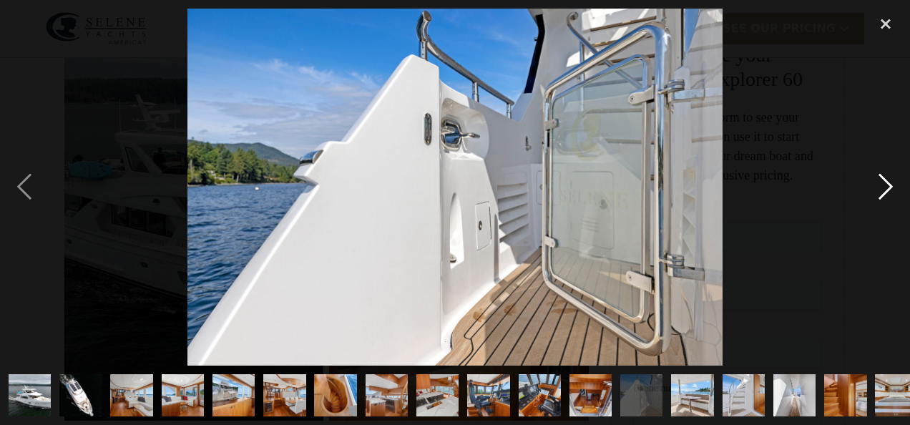
click at [885, 185] on div "next image" at bounding box center [885, 187] width 49 height 357
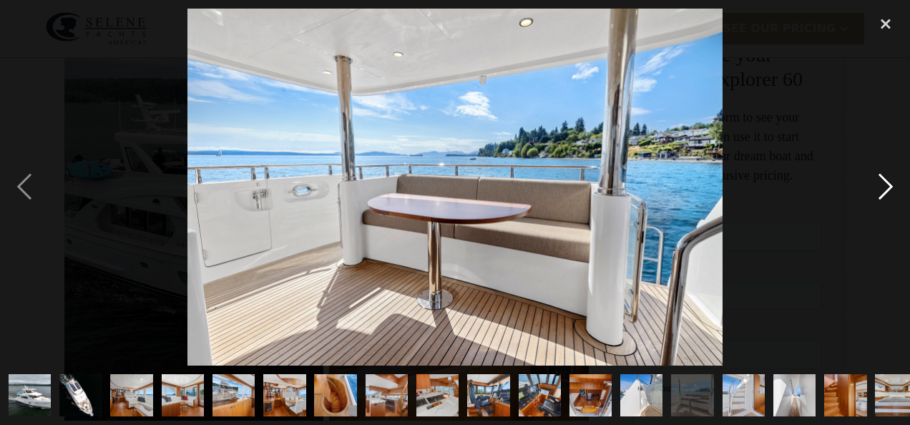
click at [885, 185] on div "next image" at bounding box center [885, 187] width 49 height 357
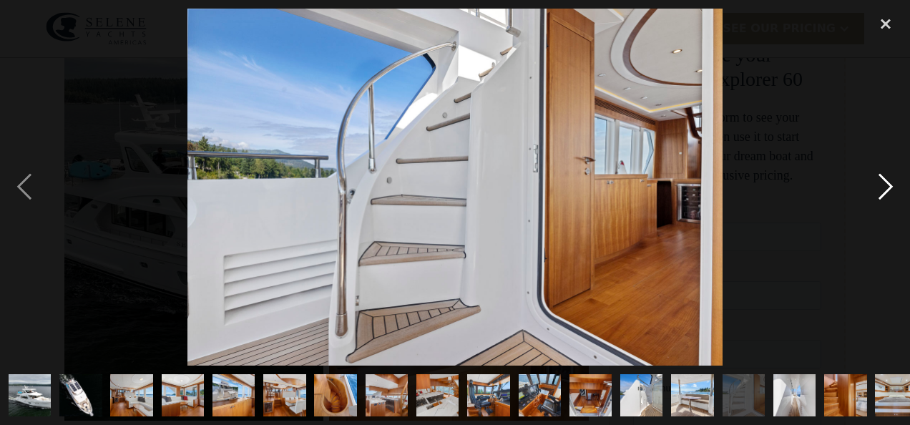
click at [885, 185] on div "next image" at bounding box center [885, 187] width 49 height 357
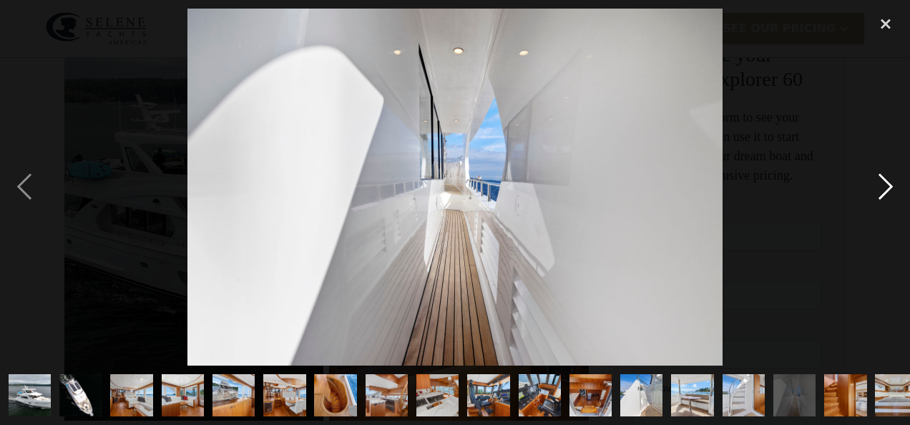
click at [885, 185] on div "next image" at bounding box center [885, 187] width 49 height 357
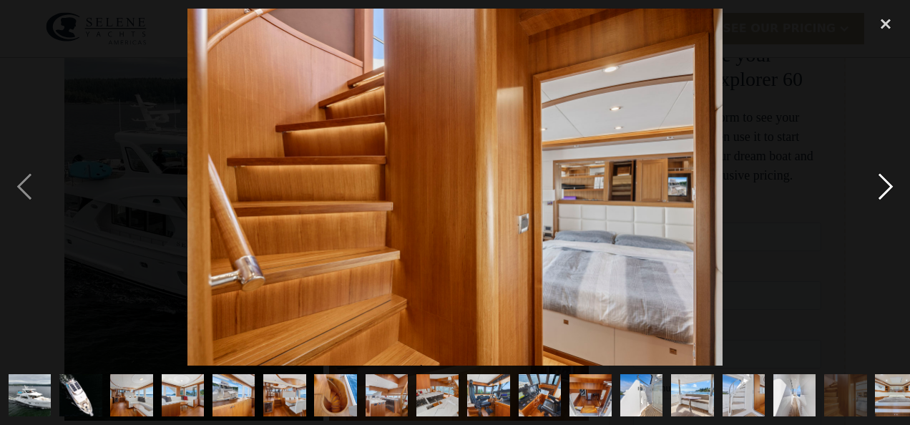
click at [885, 185] on div "next image" at bounding box center [885, 187] width 49 height 357
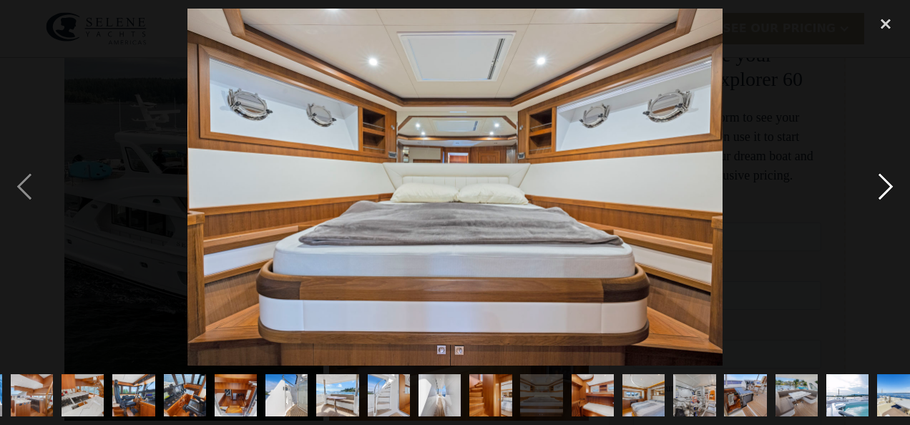
scroll to position [0, 373]
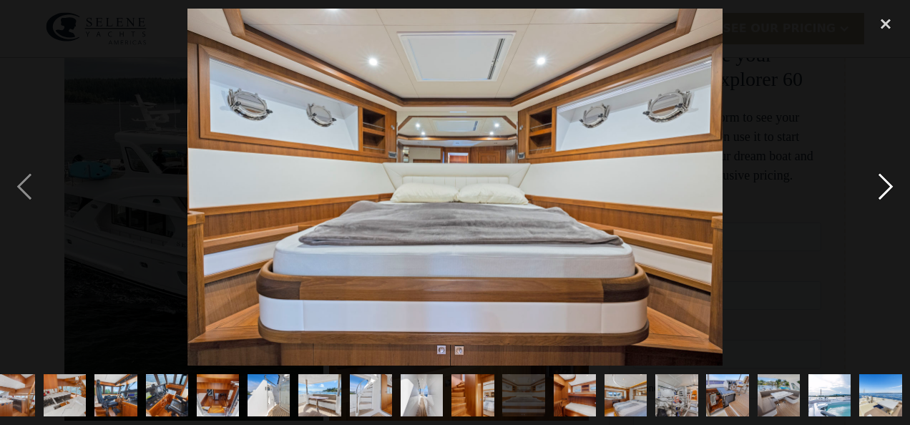
click at [885, 185] on div "next image" at bounding box center [885, 187] width 49 height 357
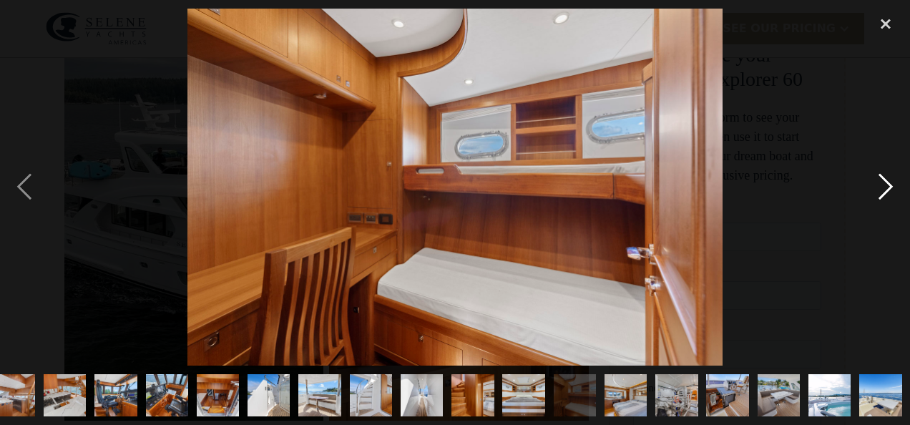
click at [885, 185] on div "next image" at bounding box center [885, 187] width 49 height 357
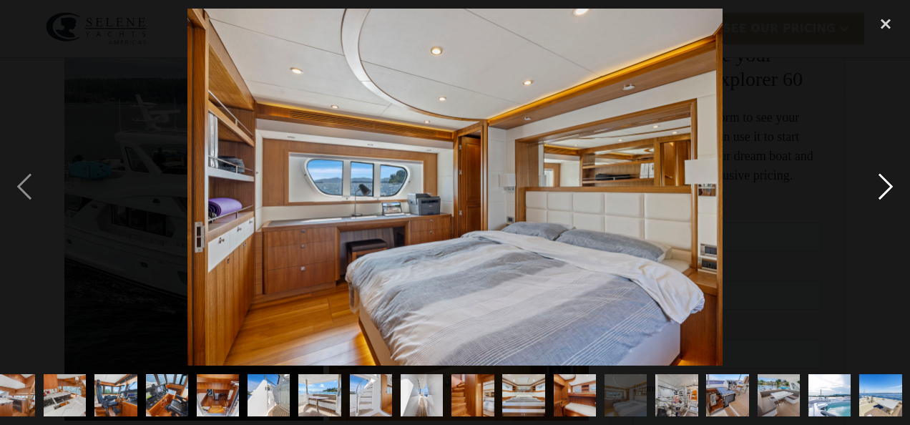
click at [885, 185] on div "next image" at bounding box center [885, 187] width 49 height 357
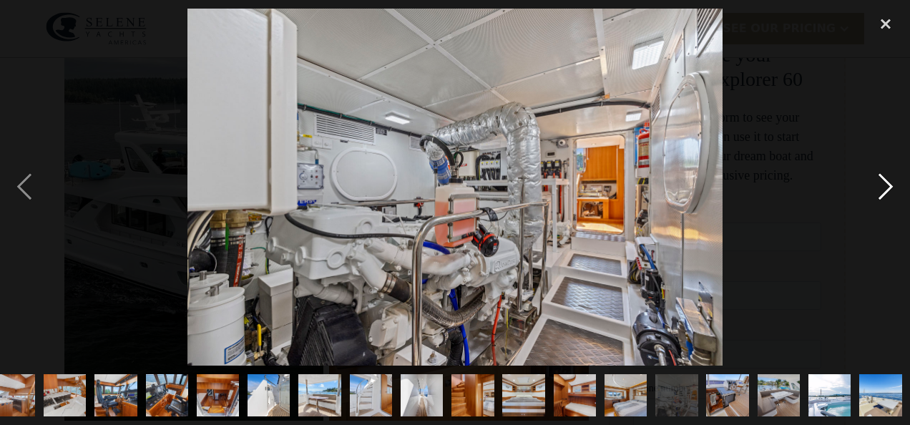
click at [885, 185] on div "next image" at bounding box center [885, 187] width 49 height 357
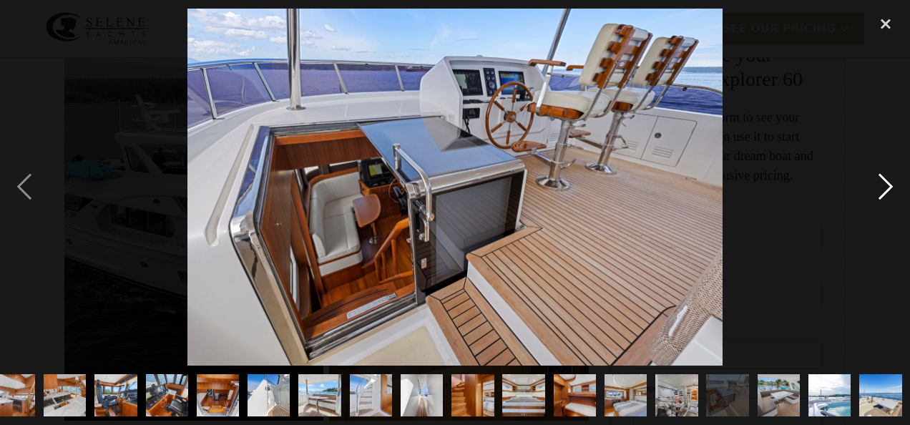
click at [885, 185] on div "next image" at bounding box center [885, 187] width 49 height 357
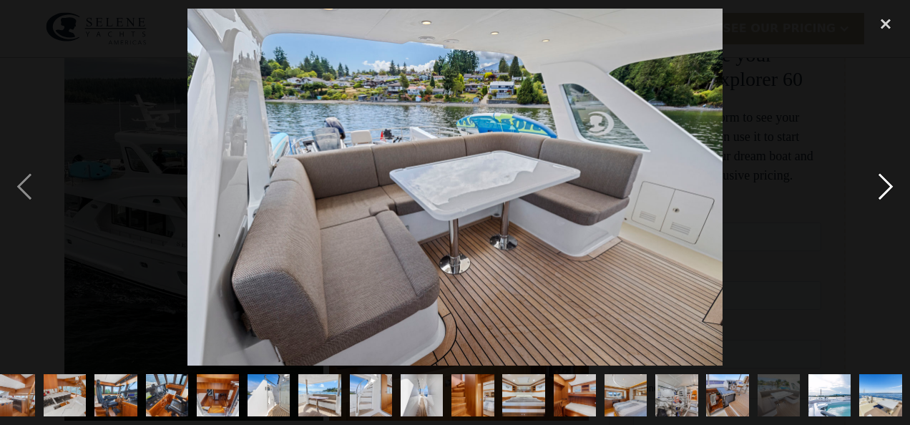
click at [885, 185] on div "next image" at bounding box center [885, 187] width 49 height 357
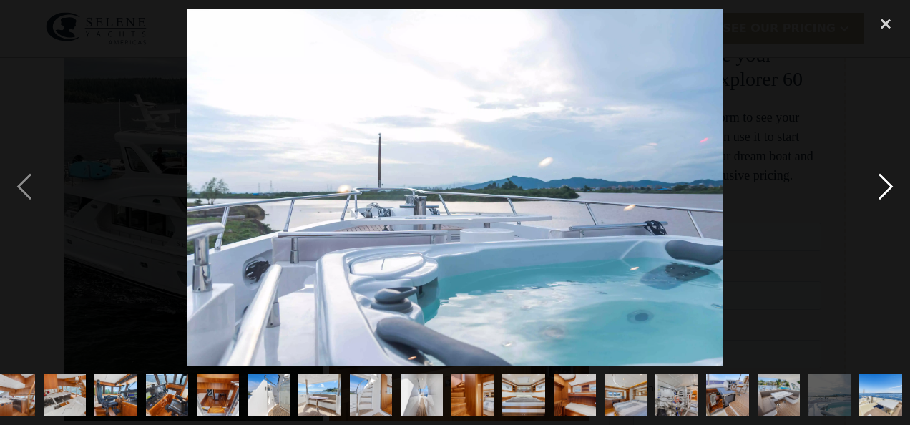
click at [885, 185] on div "next image" at bounding box center [885, 187] width 49 height 357
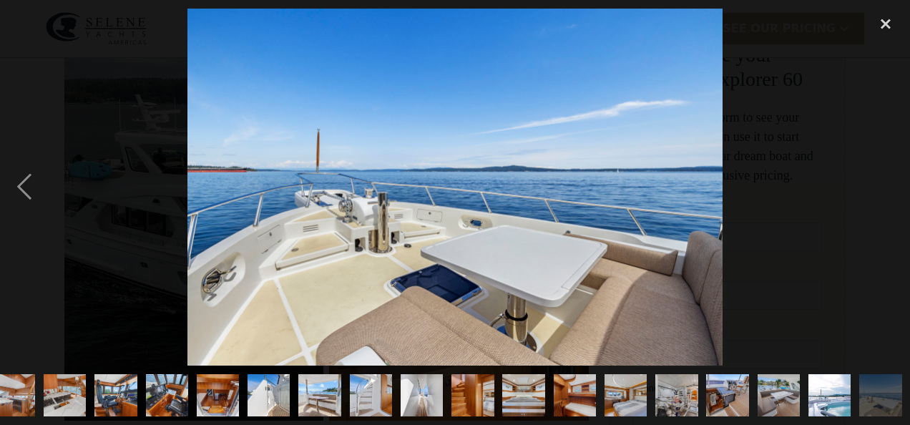
click at [885, 185] on div "next image" at bounding box center [885, 187] width 49 height 357
click at [886, 28] on div "close lightbox" at bounding box center [885, 24] width 49 height 31
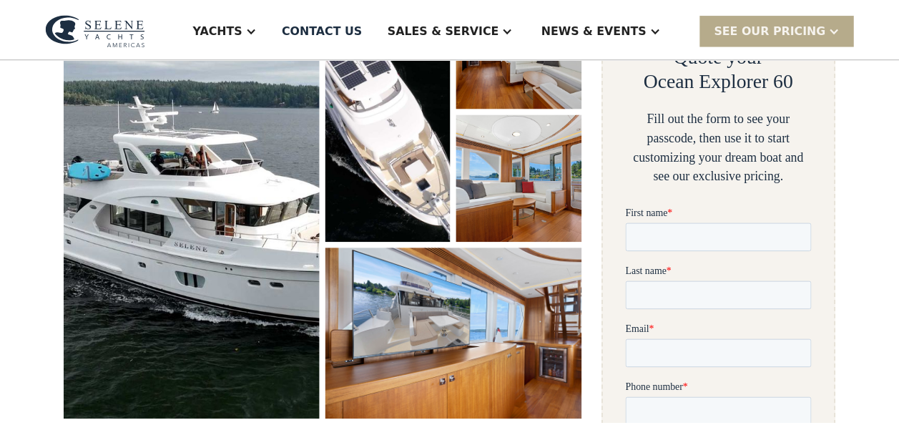
scroll to position [0, 0]
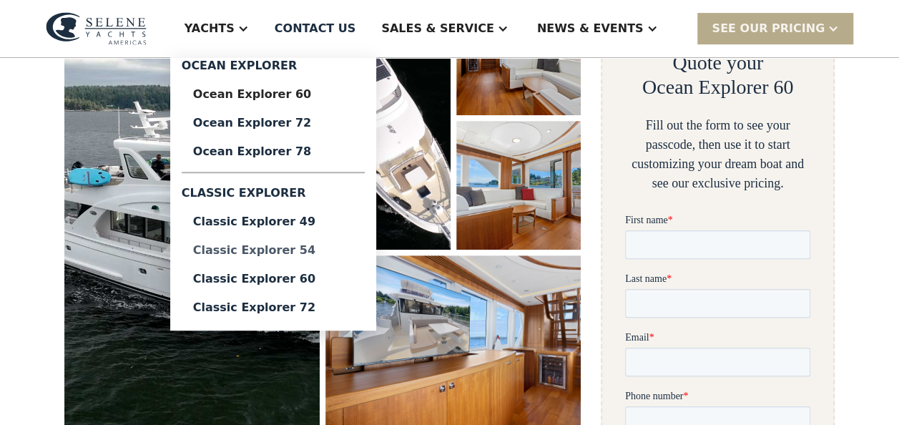
click at [349, 255] on div "Classic Explorer 54" at bounding box center [273, 250] width 160 height 11
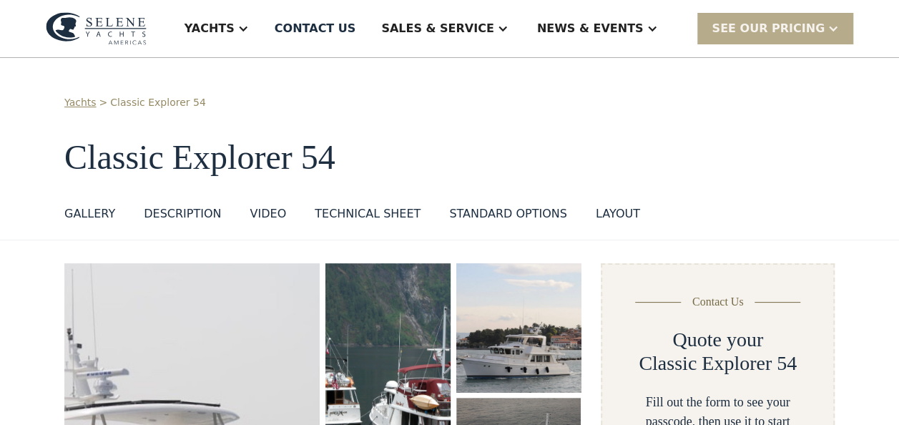
click at [515, 345] on img "open lightbox" at bounding box center [518, 327] width 132 height 137
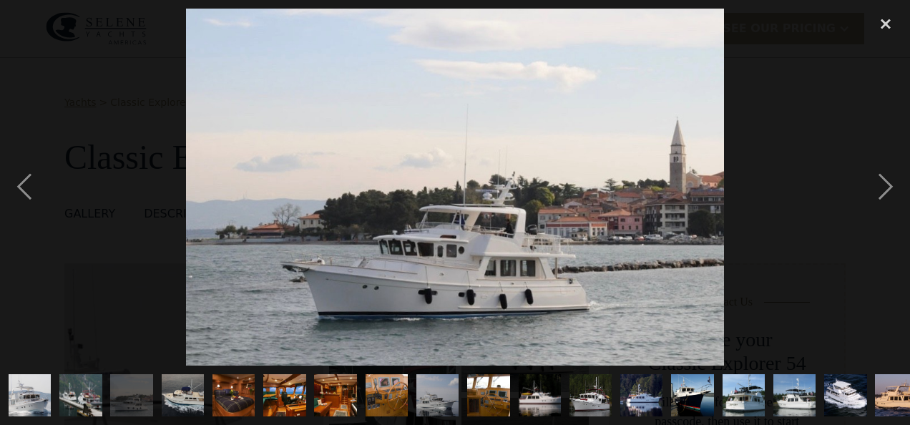
click at [655, 388] on img "show item 13 of 21" at bounding box center [641, 395] width 56 height 42
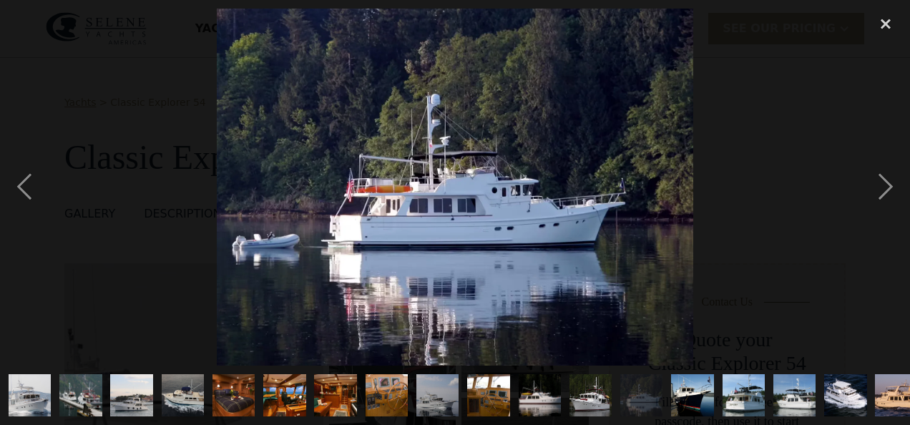
click at [136, 392] on img "show item 3 of 21" at bounding box center [131, 395] width 64 height 42
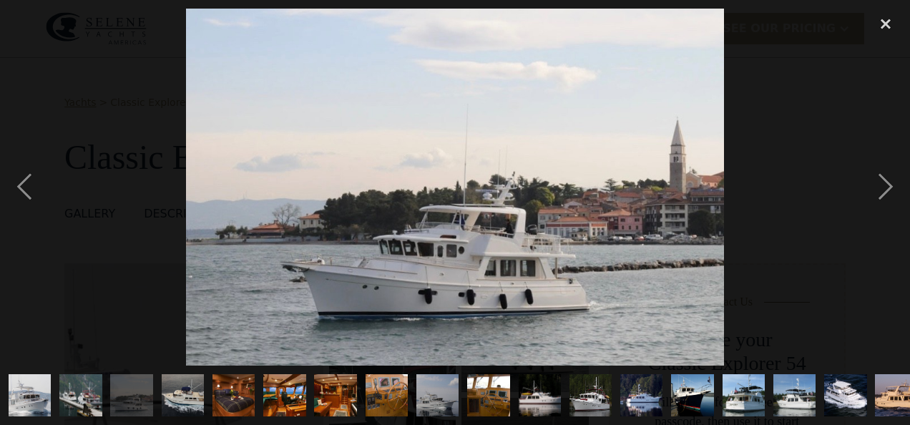
click at [43, 381] on img "show item 1 of 21" at bounding box center [30, 395] width 64 height 42
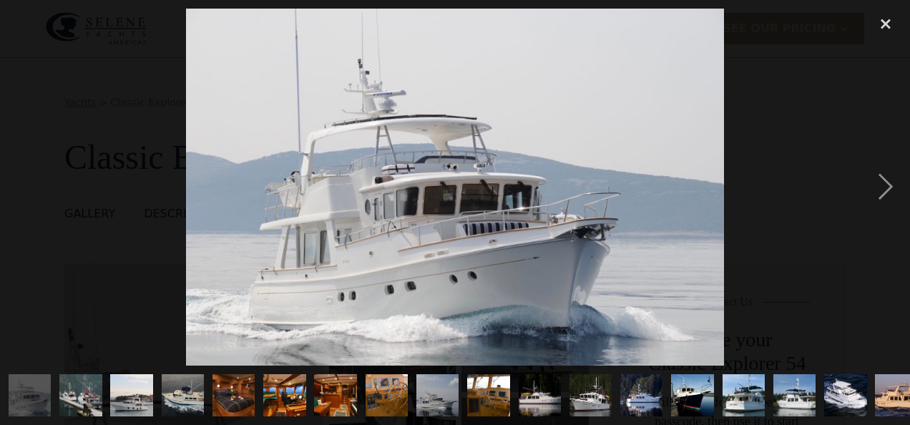
click at [693, 385] on img "show item 14 of 21" at bounding box center [693, 395] width 64 height 42
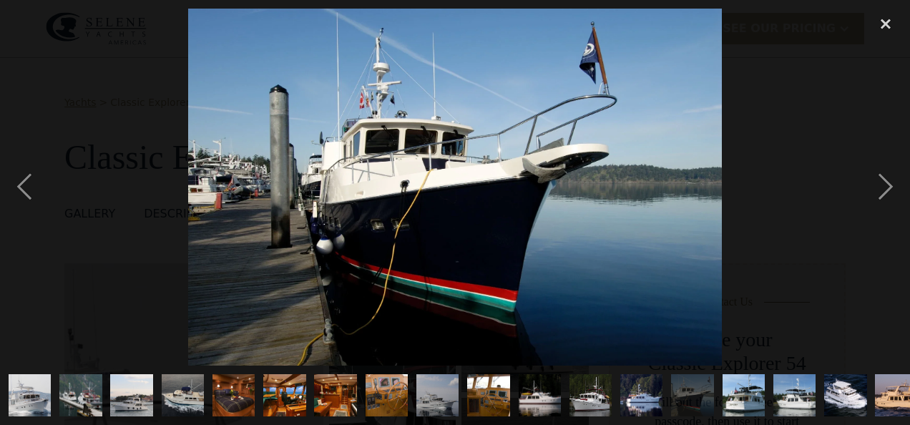
click at [850, 389] on img "show item 17 of 21" at bounding box center [845, 395] width 60 height 42
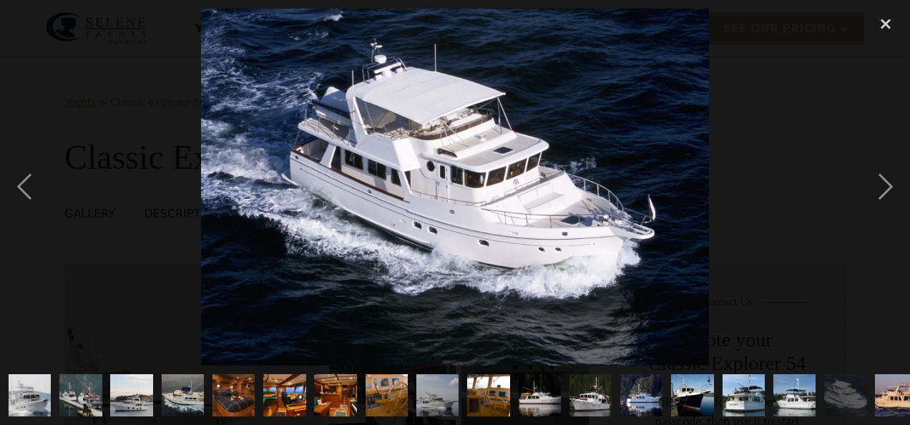
click at [875, 390] on img "show item 18 of 21" at bounding box center [896, 395] width 66 height 42
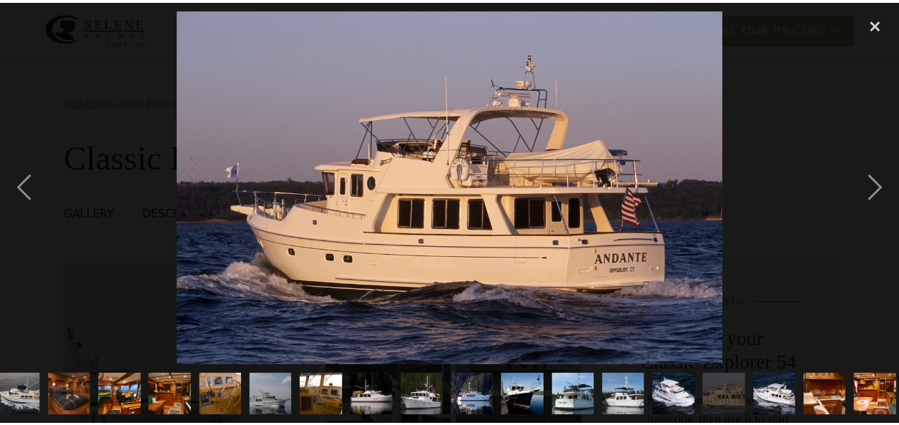
scroll to position [0, 169]
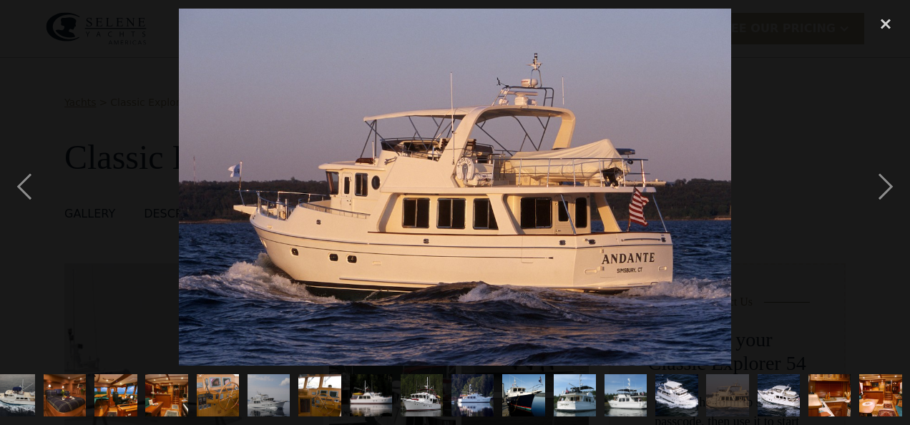
click at [875, 390] on img "show item 21 of 21" at bounding box center [880, 395] width 64 height 42
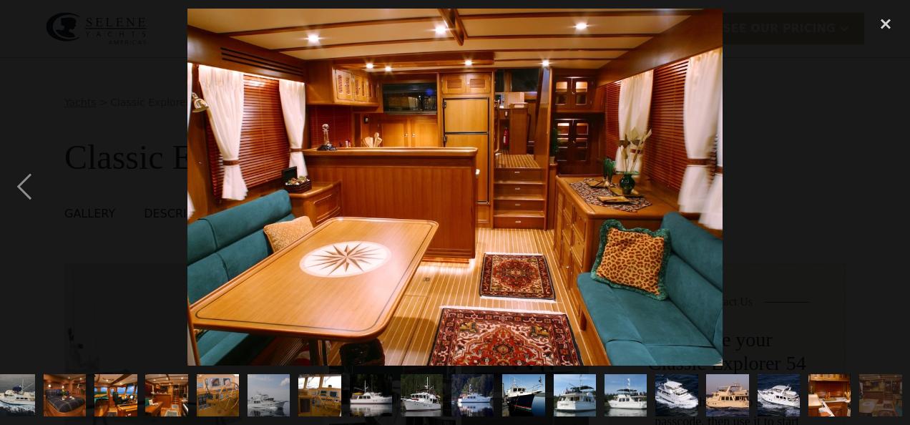
click at [875, 390] on img "show item 21 of 21" at bounding box center [880, 395] width 64 height 42
click at [880, 31] on div "close lightbox" at bounding box center [885, 24] width 49 height 31
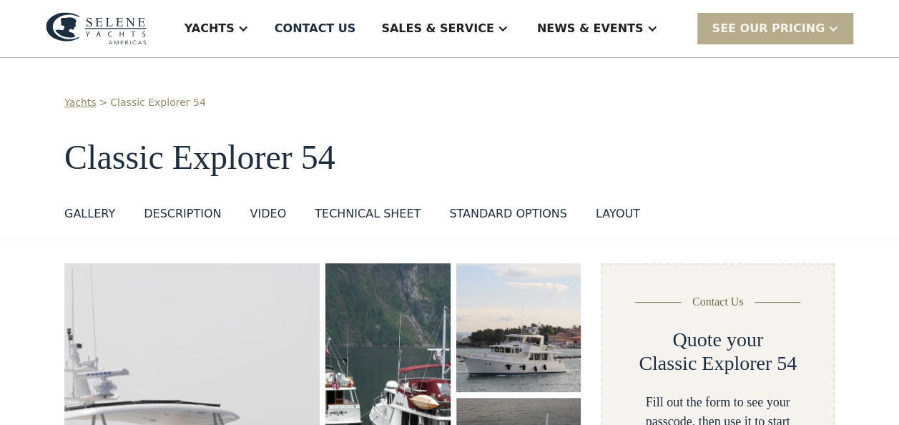
scroll to position [0, 0]
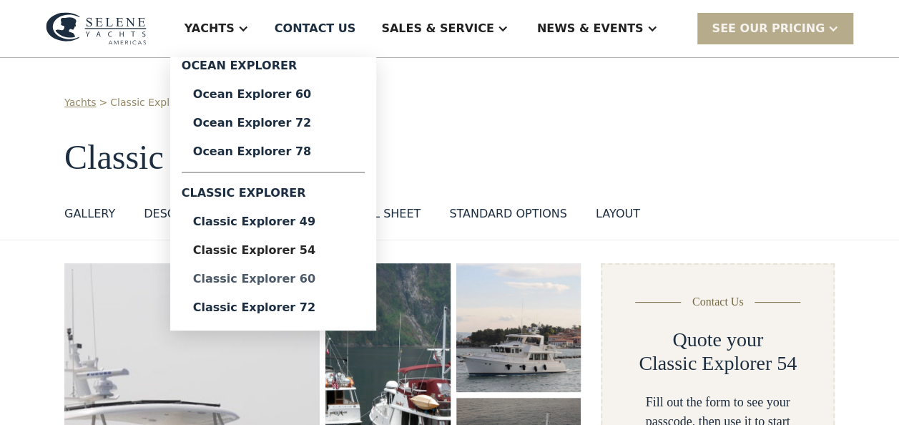
click at [353, 285] on div "Classic Explorer 60" at bounding box center [273, 278] width 160 height 11
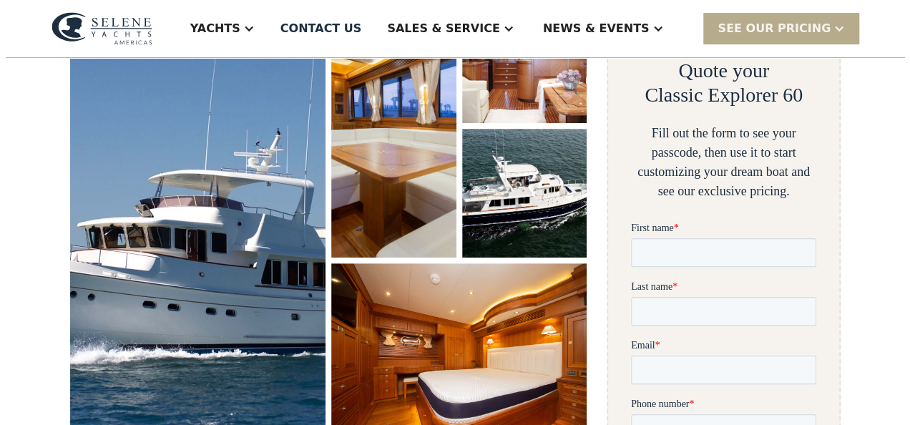
scroll to position [275, 0]
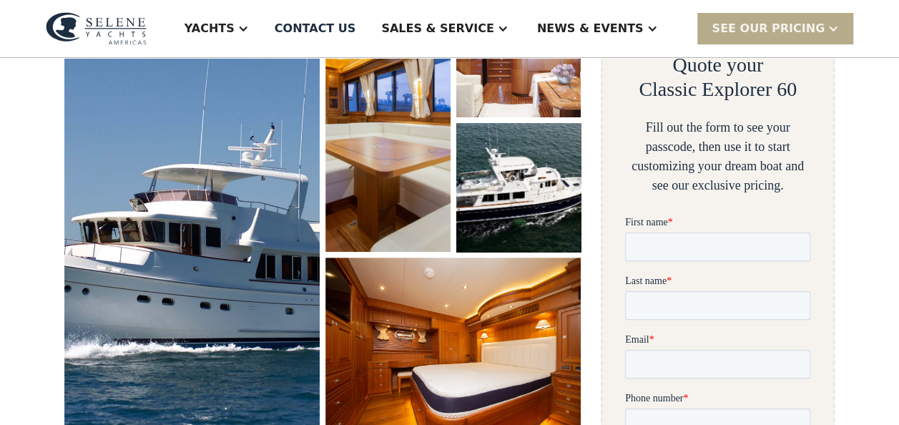
click at [531, 190] on img "open lightbox" at bounding box center [518, 187] width 132 height 137
